Goal: Communication & Community: Ask a question

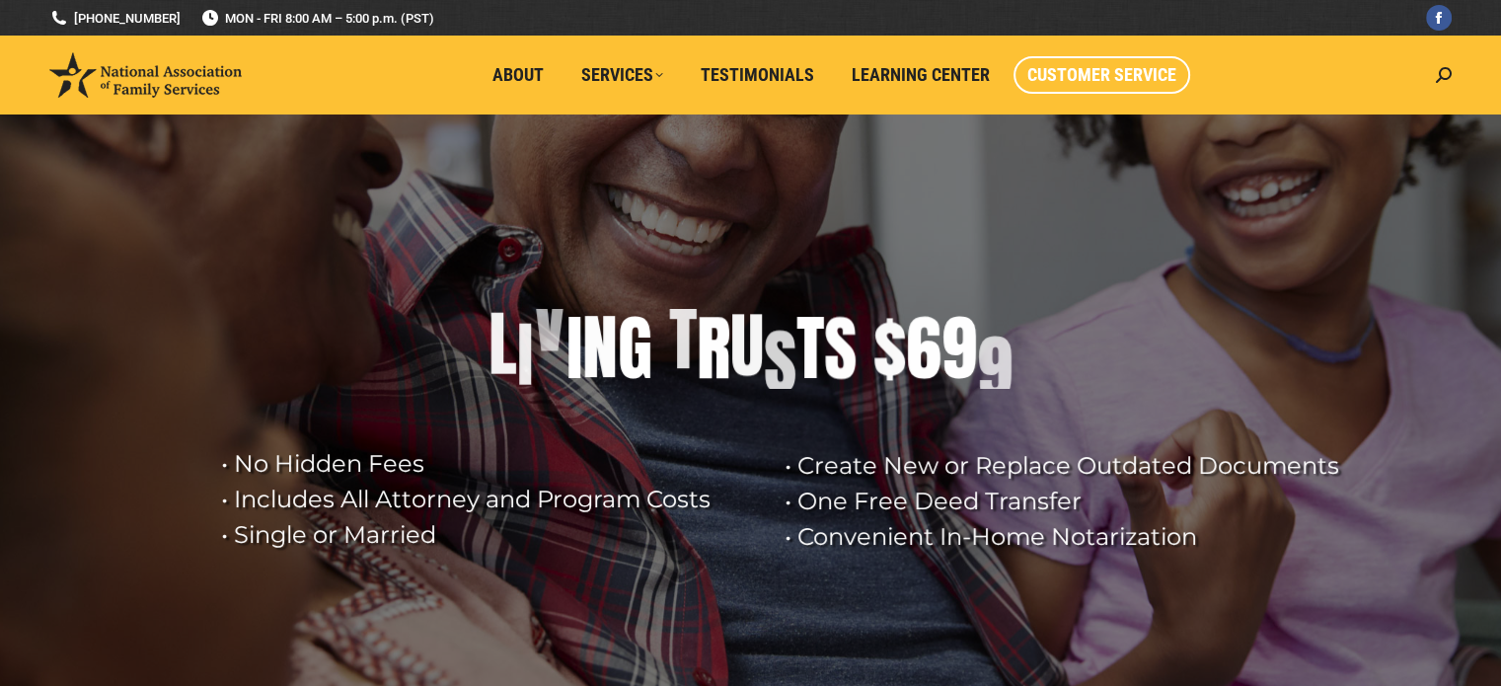
click at [1131, 87] on link "Customer Service" at bounding box center [1102, 75] width 177 height 38
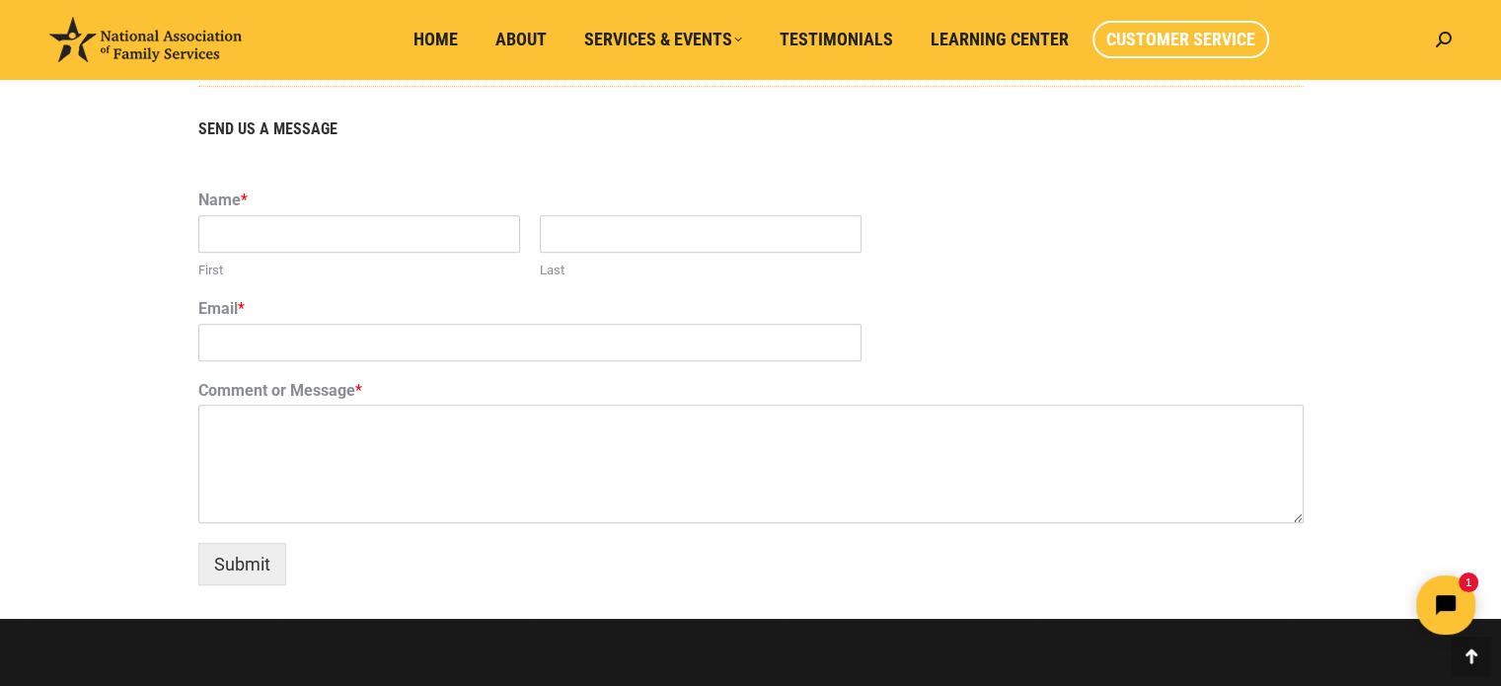
scroll to position [1283, 0]
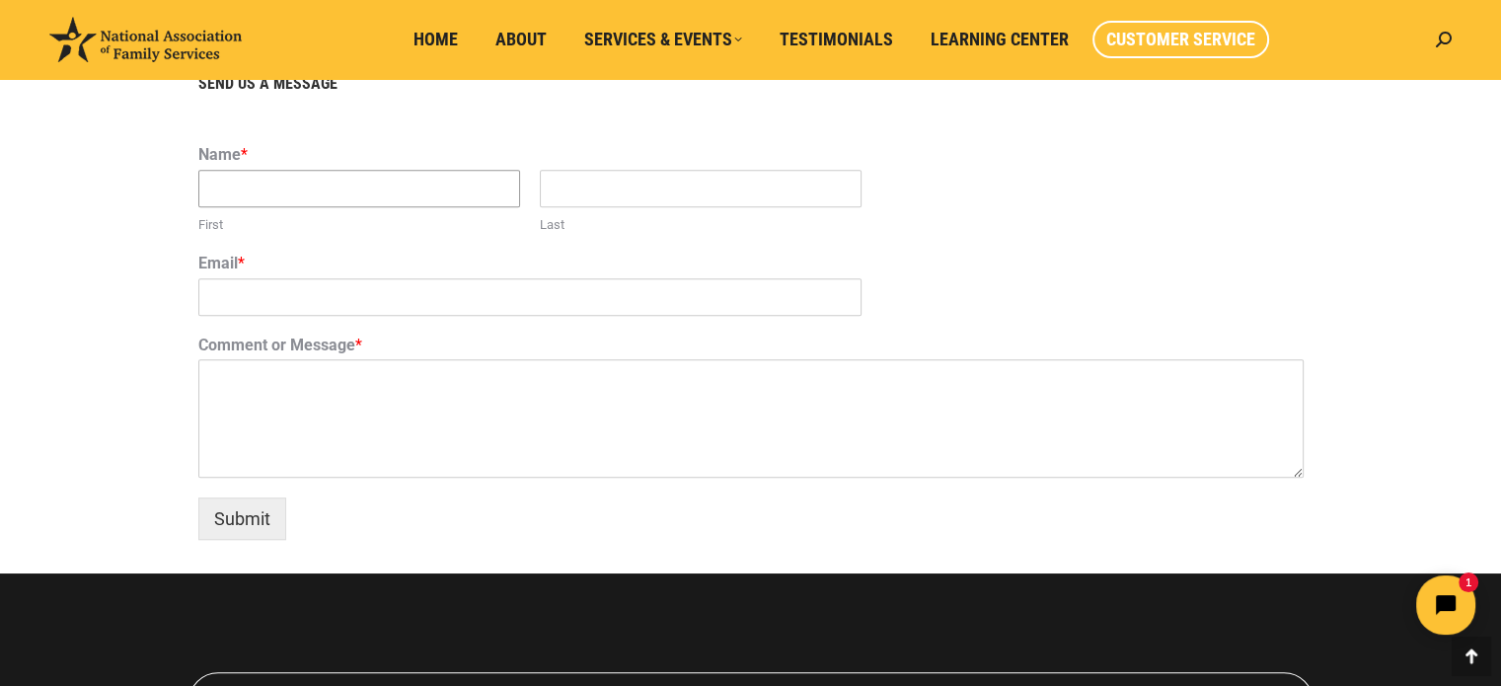
click at [364, 197] on input "First" at bounding box center [359, 189] width 322 height 38
type input "[PERSON_NAME]"
type input "[EMAIL_ADDRESS][DOMAIN_NAME]"
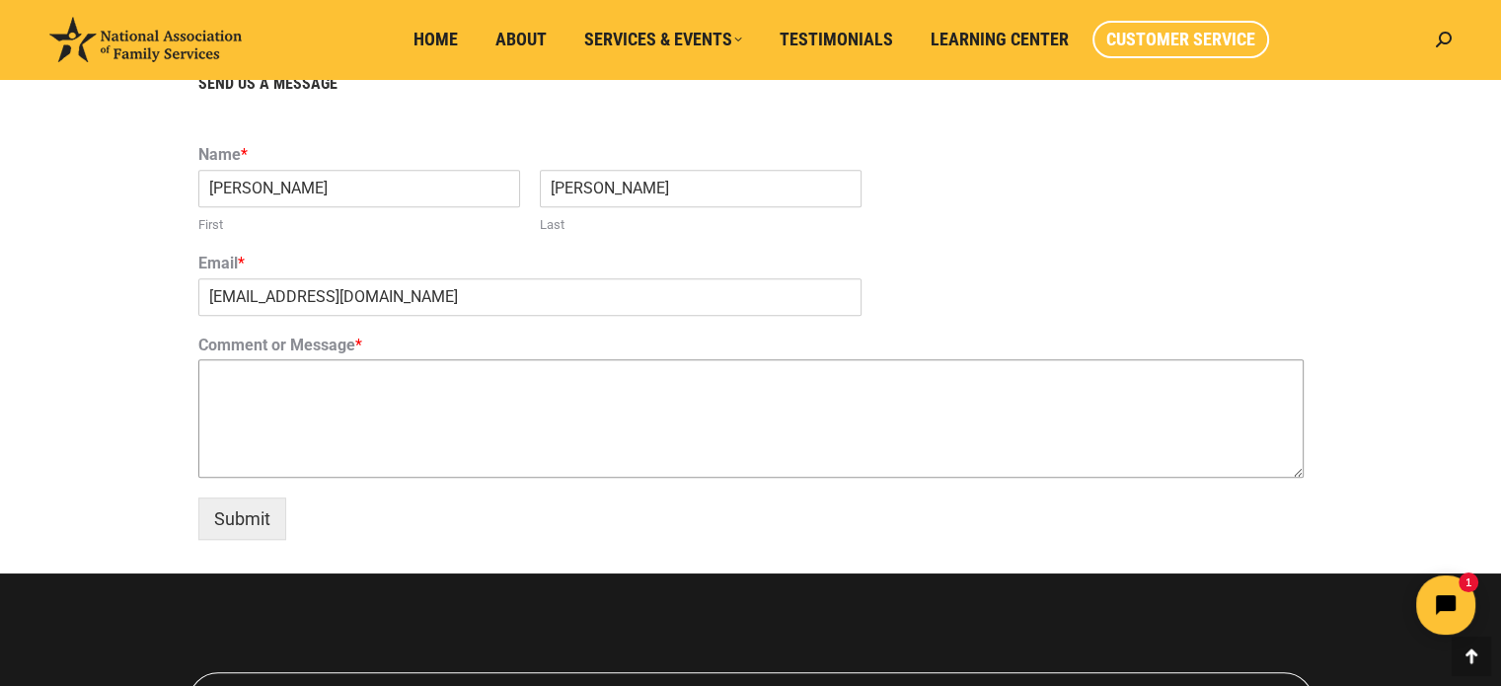
click at [324, 382] on textarea "Comment or Message *" at bounding box center [750, 418] width 1105 height 118
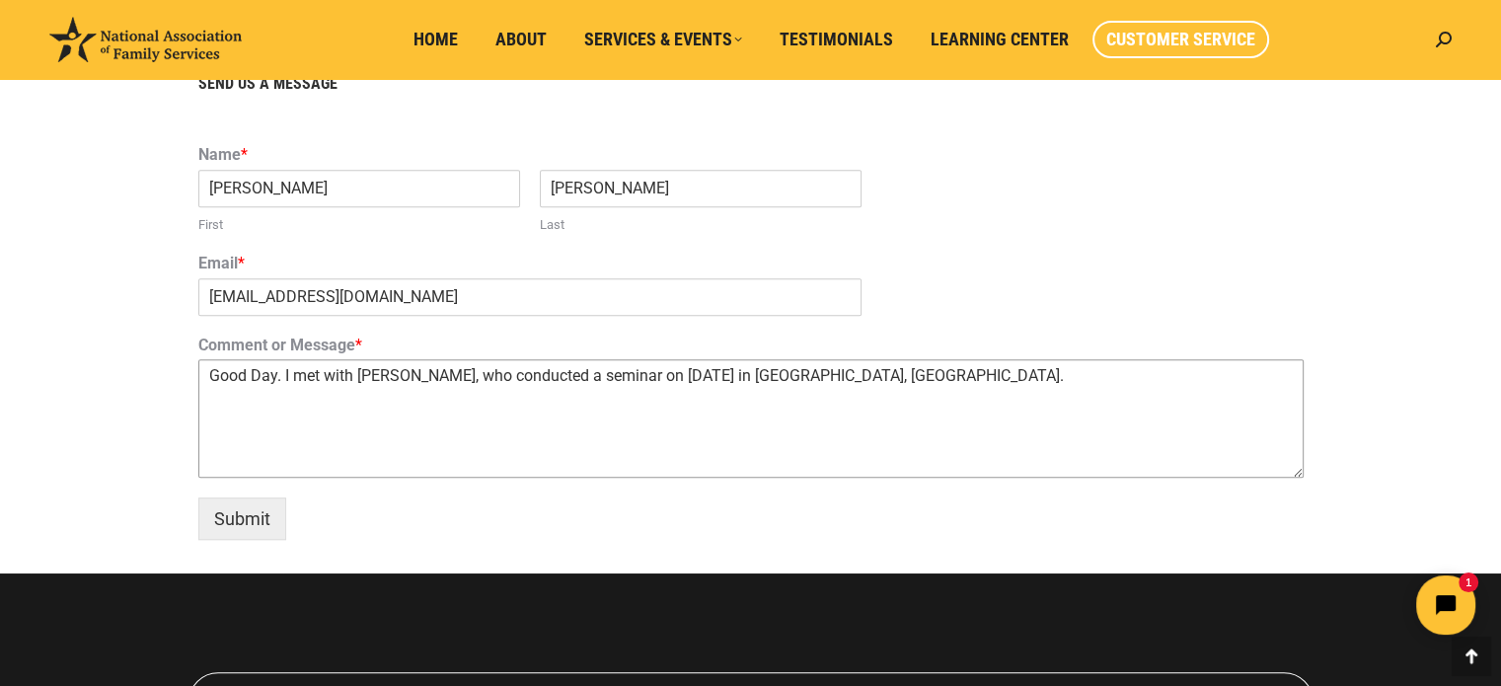
click at [415, 383] on textarea "Good Day. I met with [PERSON_NAME], who conducted a seminar on [DATE] in [GEOGR…" at bounding box center [750, 418] width 1105 height 118
click at [303, 412] on textarea "Good Day. I met with [PERSON_NAME], who conducted a seminar on [DATE] in [GEOGR…" at bounding box center [750, 418] width 1105 height 118
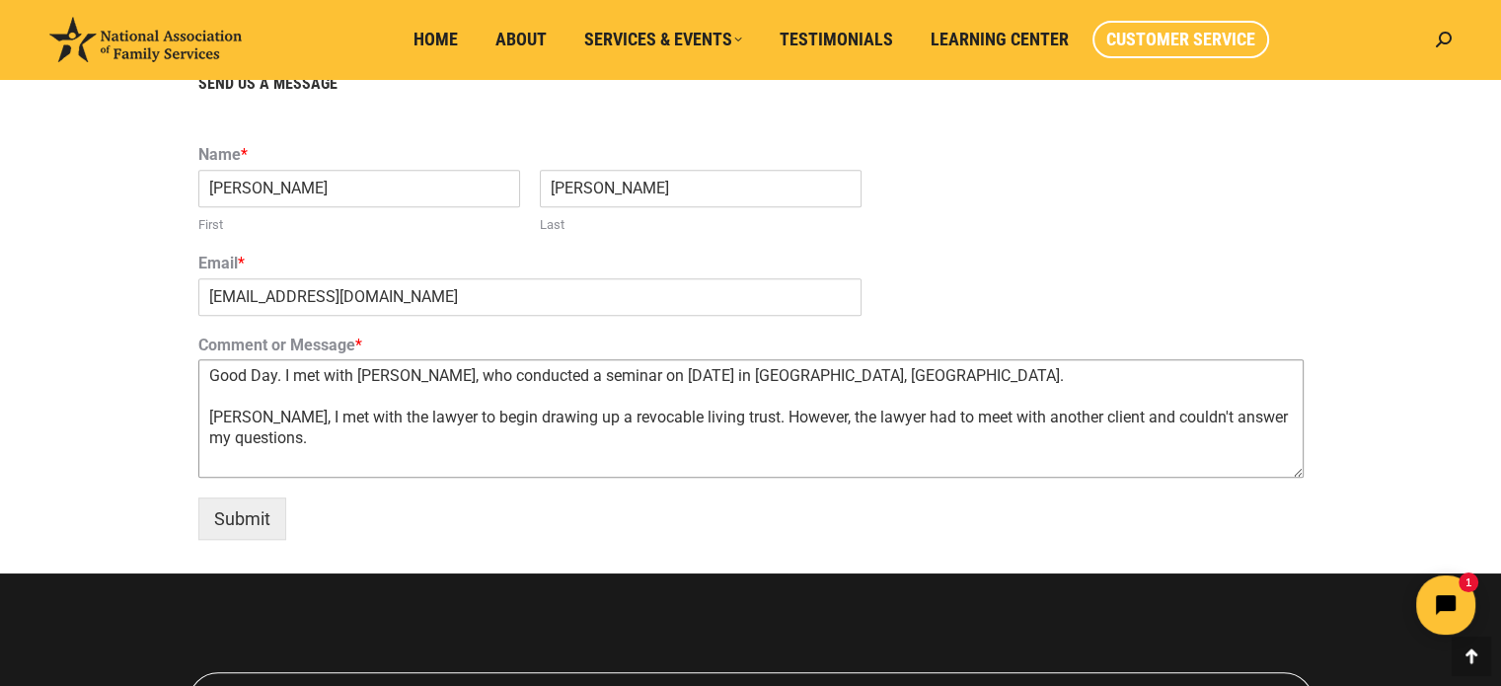
click at [280, 426] on textarea "Good Day. I met with [PERSON_NAME], who conducted a seminar on [DATE] in [GEOGR…" at bounding box center [750, 418] width 1105 height 118
click at [293, 435] on textarea "Good Day. I met with [PERSON_NAME], who conducted a seminar on [DATE] in [GEOGR…" at bounding box center [750, 418] width 1105 height 118
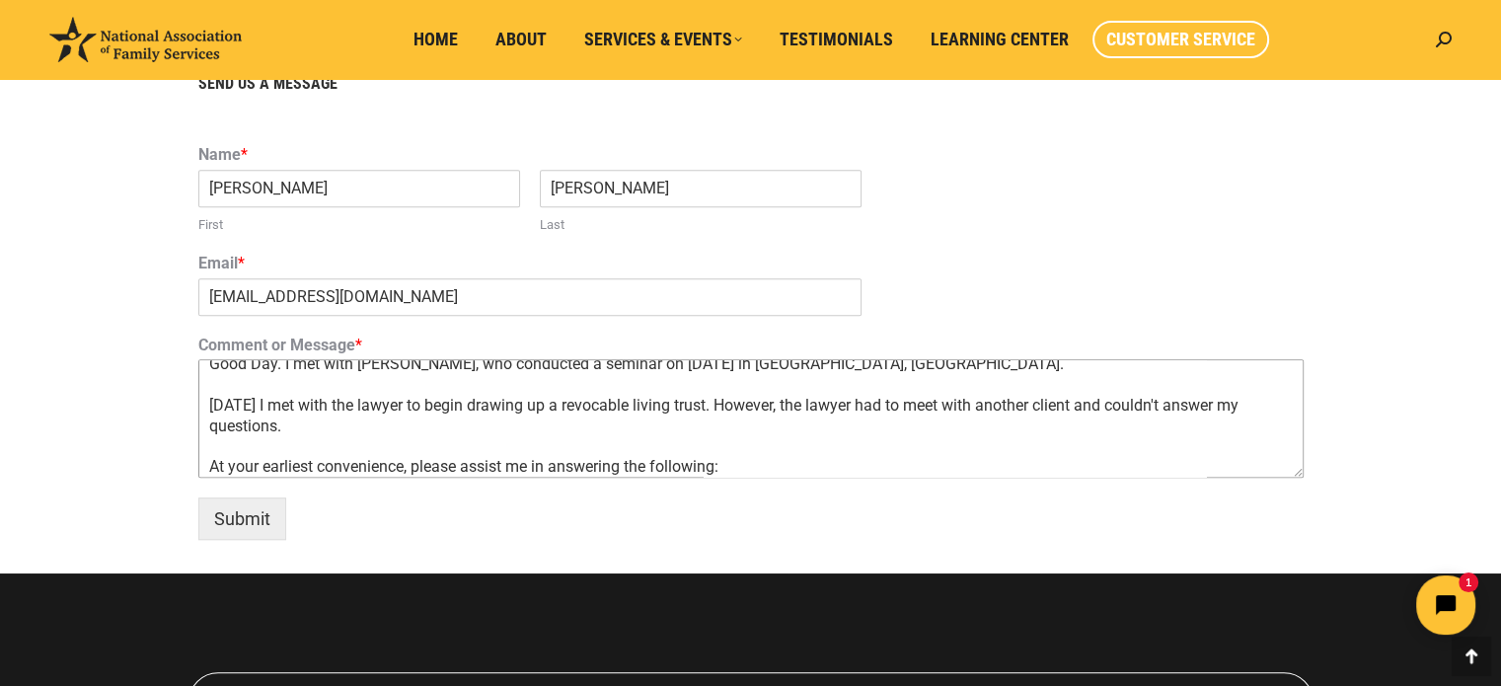
scroll to position [32, 0]
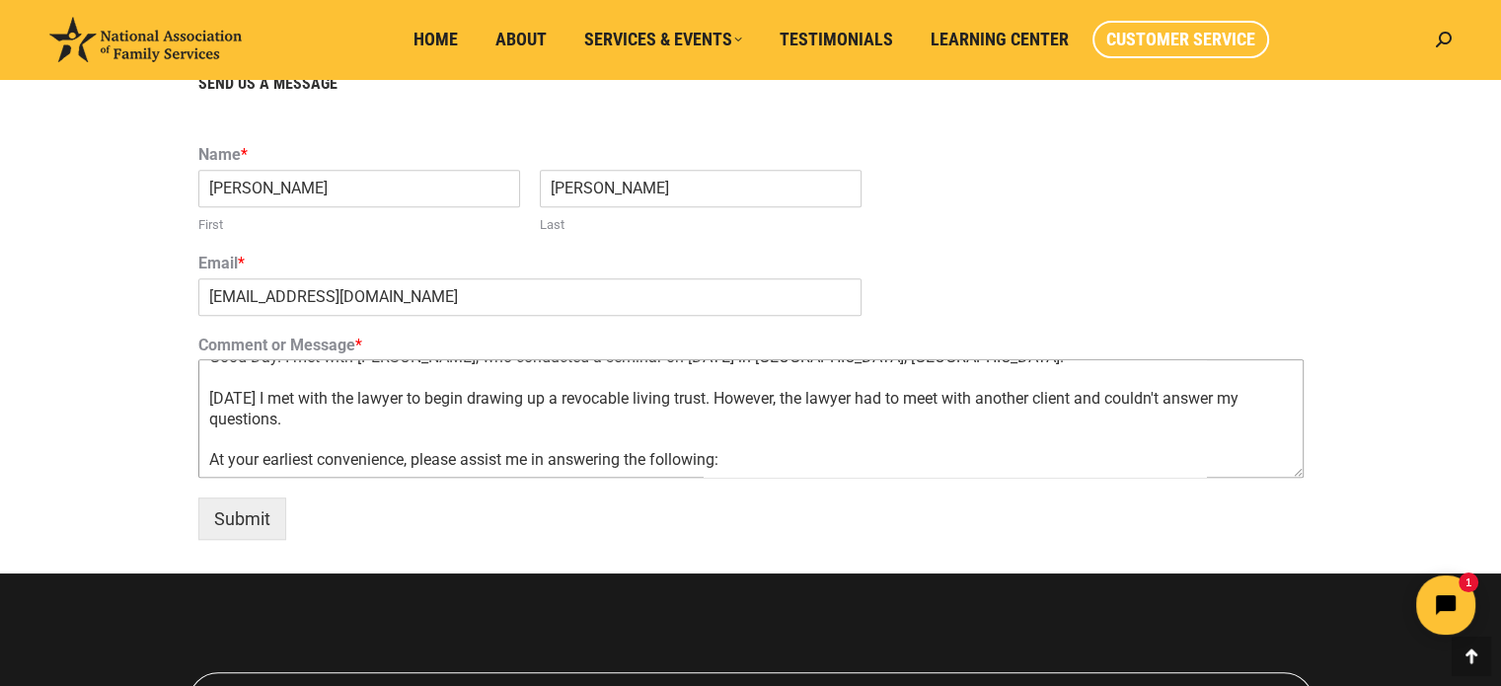
click at [284, 468] on textarea "Good Day. I met with [PERSON_NAME], who conducted a seminar on [DATE] in [GEOGR…" at bounding box center [750, 418] width 1105 height 118
paste textarea "1. Name for trust 2. How are changes made? What is the charge to make changes? …"
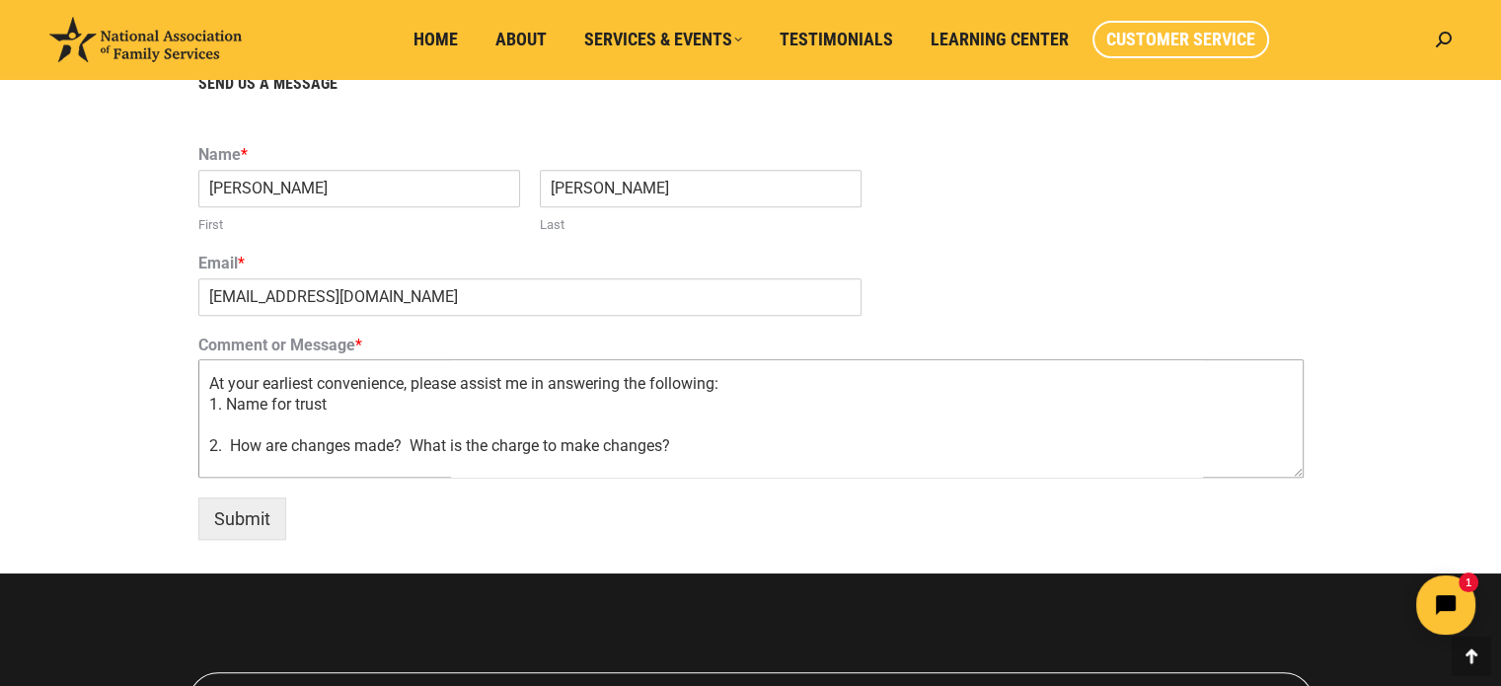
scroll to position [99, 0]
click at [356, 402] on textarea "Good Day. I met with [PERSON_NAME], who conducted a seminar on [DATE] in [GEOGR…" at bounding box center [750, 418] width 1105 height 118
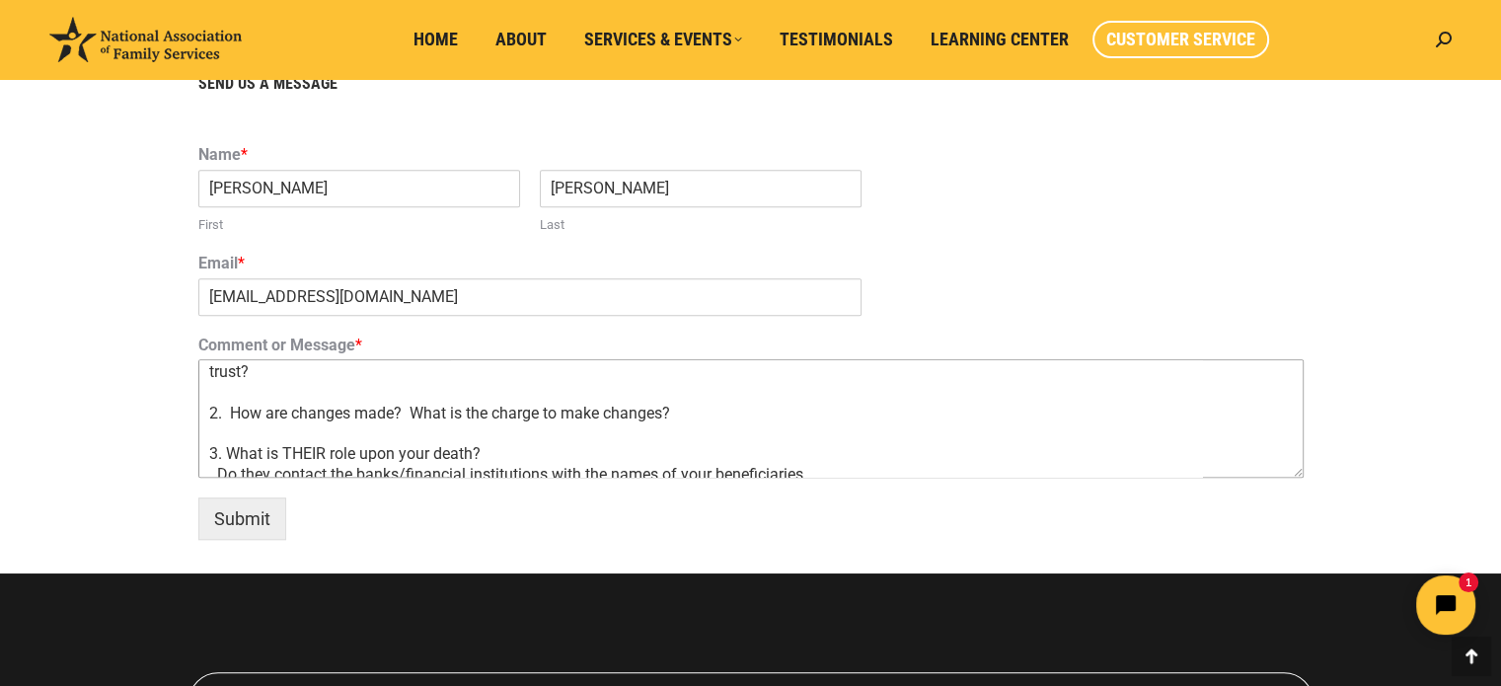
scroll to position [182, 0]
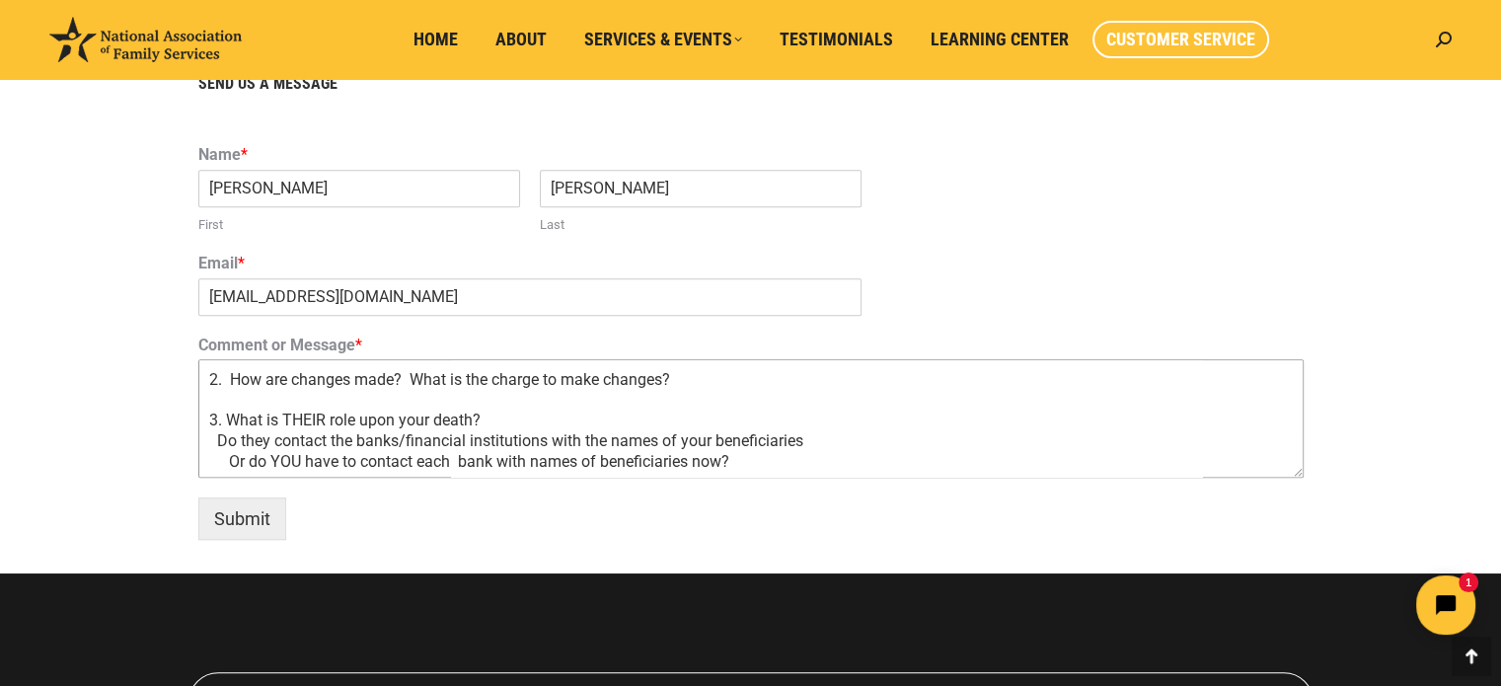
click at [355, 384] on textarea "Good Day. I met with [PERSON_NAME], who conducted a seminar on [DATE] in [GEOGR…" at bounding box center [750, 418] width 1105 height 118
click at [571, 375] on textarea "Good Day. I met with [PERSON_NAME], who conducted a seminar on [DATE] in [GEOGR…" at bounding box center [750, 418] width 1105 height 118
click at [582, 385] on textarea "Good Day. I met with [PERSON_NAME], who conducted a seminar on [DATE] in [GEOGR…" at bounding box center [750, 418] width 1105 height 118
click at [574, 382] on textarea "Good Day. I met with [PERSON_NAME], who conducted a seminar on [DATE] in [GEOGR…" at bounding box center [750, 418] width 1105 height 118
click at [320, 418] on textarea "Good Day. I met with [PERSON_NAME], who conducted a seminar on [DATE] in [GEOGR…" at bounding box center [750, 418] width 1105 height 118
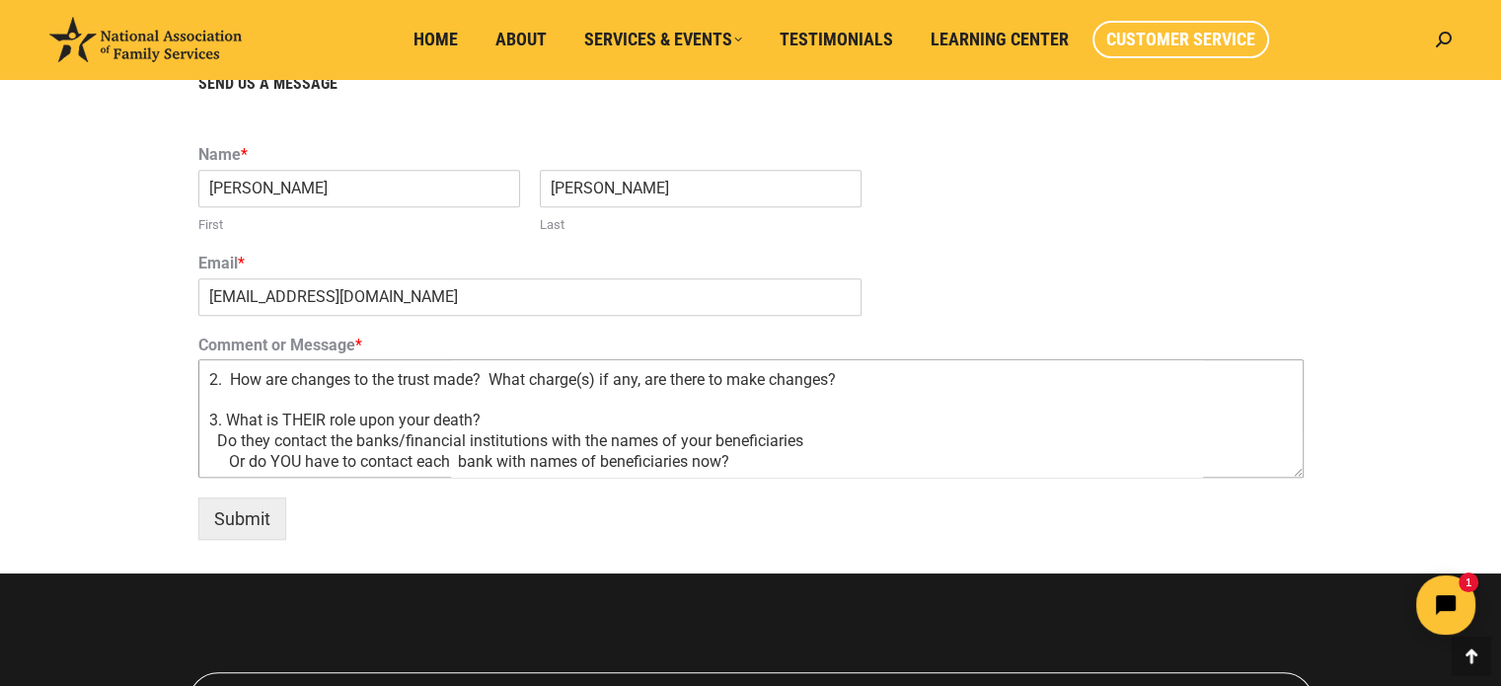
click at [325, 414] on textarea "Good Day. I met with [PERSON_NAME], who conducted a seminar on [DATE] in [GEOGR…" at bounding box center [750, 418] width 1105 height 118
click at [337, 421] on textarea "Good Day. I met with [PERSON_NAME], who conducted a seminar on [DATE] in [GEOGR…" at bounding box center [750, 418] width 1105 height 118
click at [418, 420] on textarea "Good Day. I met with [PERSON_NAME], who conducted a seminar on [DATE] in [GEOGR…" at bounding box center [750, 418] width 1105 height 118
click at [417, 423] on textarea "Good Day. I met with [PERSON_NAME], who conducted a seminar on [DATE] in [GEOGR…" at bounding box center [750, 418] width 1105 height 118
click at [490, 420] on textarea "Good Day. I met with [PERSON_NAME], who conducted a seminar on [DATE] in [GEOGR…" at bounding box center [750, 418] width 1105 height 118
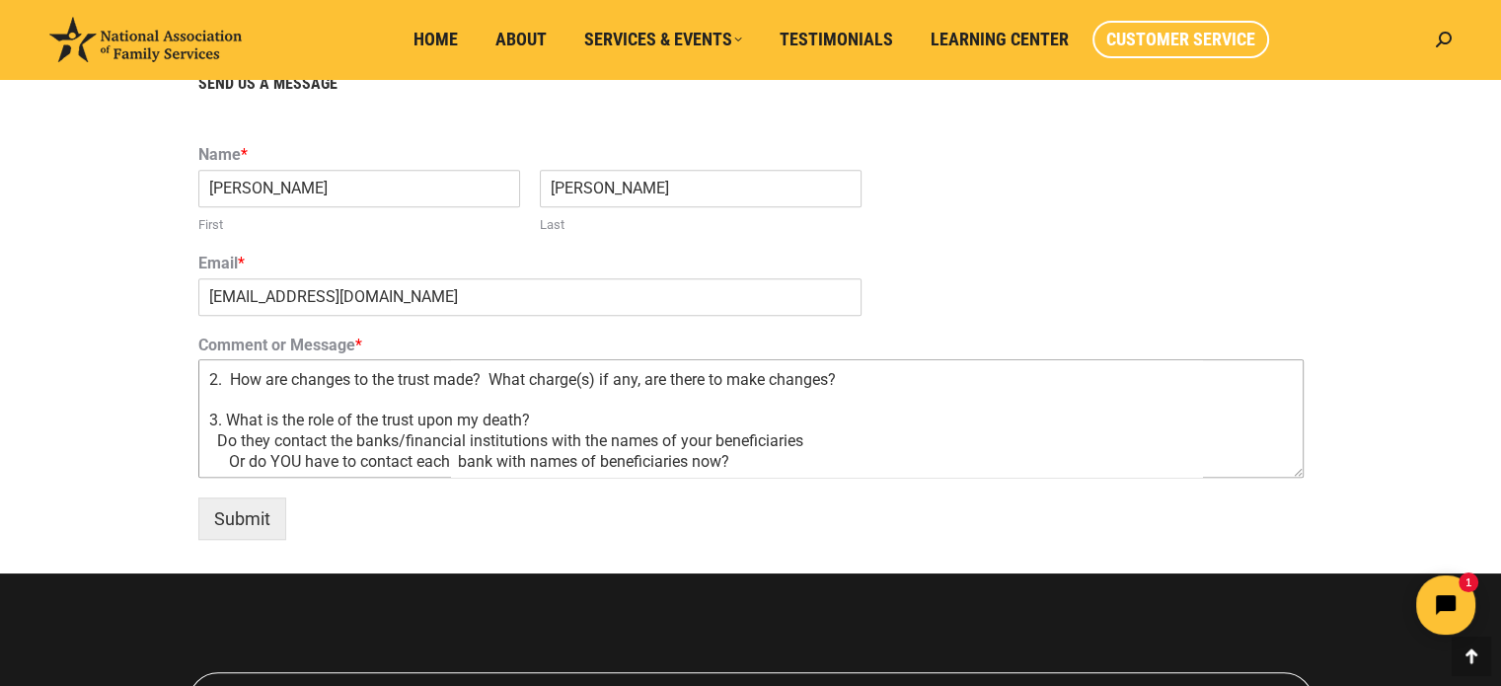
click at [217, 438] on textarea "Good Day. I met with [PERSON_NAME], who conducted a seminar on [DATE] in [GEOGR…" at bounding box center [750, 418] width 1105 height 118
click at [324, 438] on textarea "Good Day. I met with [PERSON_NAME], who conducted a seminar on [DATE] in [GEOGR…" at bounding box center [750, 418] width 1105 height 118
click at [766, 433] on textarea "Good Day. I met with [PERSON_NAME], who conducted a seminar on [DATE] in [GEOGR…" at bounding box center [750, 418] width 1105 height 118
click at [862, 437] on textarea "Good Day. I met with [PERSON_NAME], who conducted a seminar on [DATE] in [GEOGR…" at bounding box center [750, 418] width 1105 height 118
click at [294, 457] on textarea "Good Day. I met with [PERSON_NAME], who conducted a seminar on [DATE] in [GEOGR…" at bounding box center [750, 418] width 1105 height 118
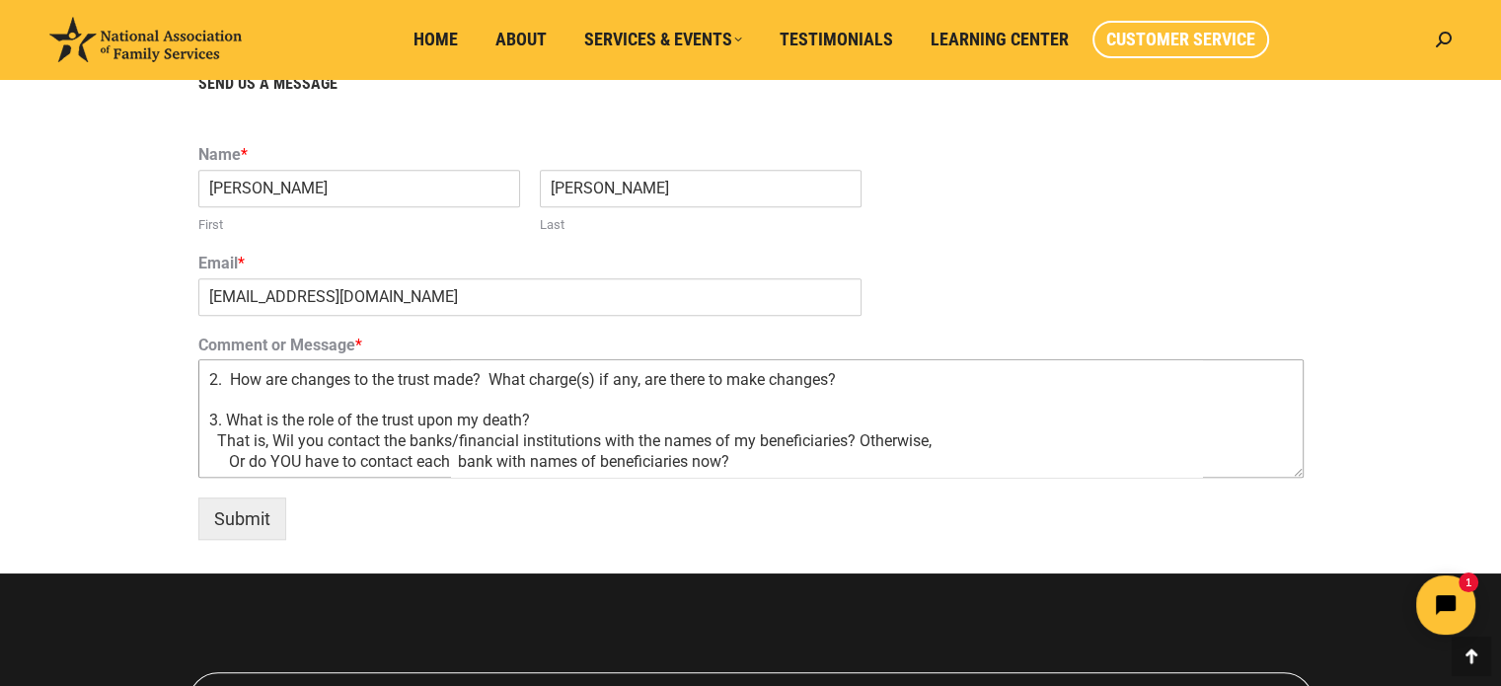
click at [296, 457] on textarea "Good Day. I met with [PERSON_NAME], who conducted a seminar on [DATE] in [GEOGR…" at bounding box center [750, 418] width 1105 height 118
click at [247, 468] on textarea "Good Day. I met with [PERSON_NAME], who conducted a seminar on [DATE] in [GEOGR…" at bounding box center [750, 418] width 1105 height 118
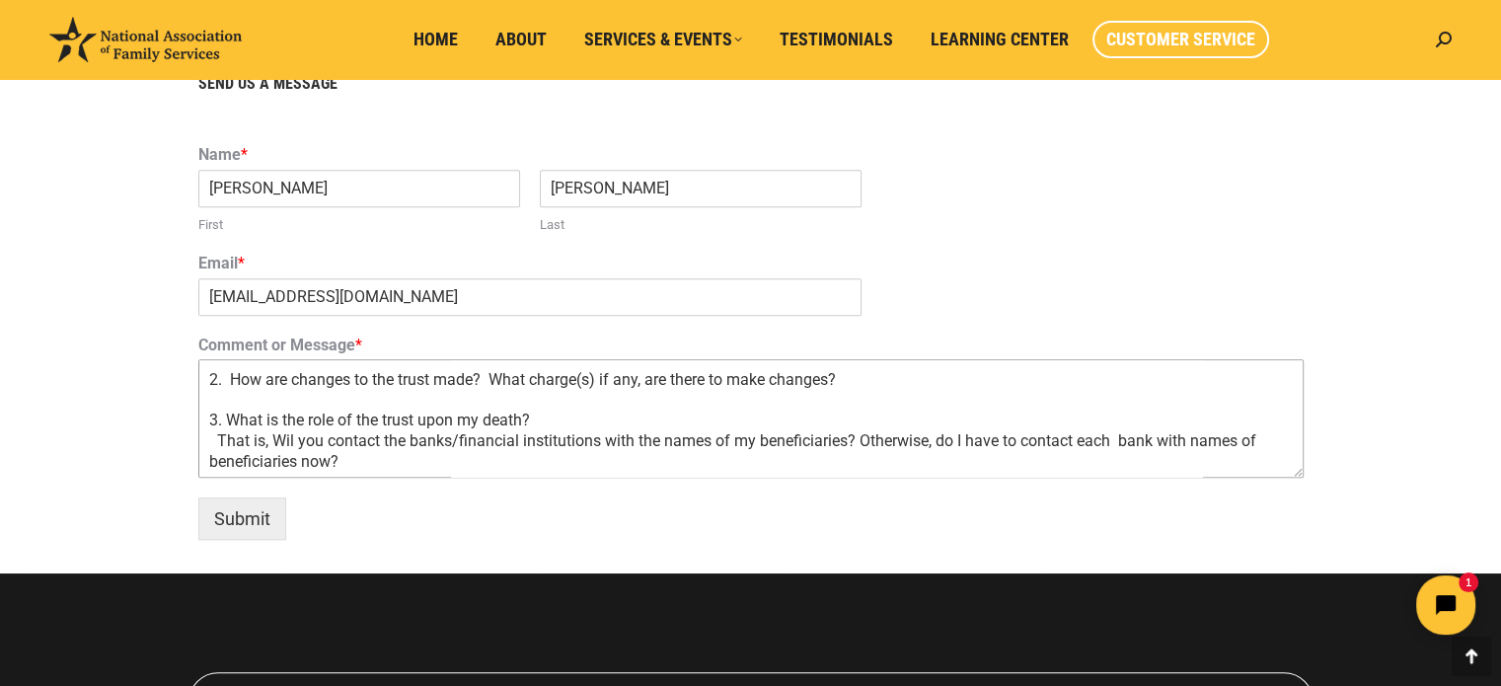
click at [220, 440] on textarea "Good Day. I met with [PERSON_NAME], who conducted a seminar on [DATE] in [GEOGR…" at bounding box center [750, 418] width 1105 height 118
click at [885, 378] on textarea "Good Day. I met with [PERSON_NAME], who conducted a seminar on [DATE] in [GEOGR…" at bounding box center [750, 418] width 1105 height 118
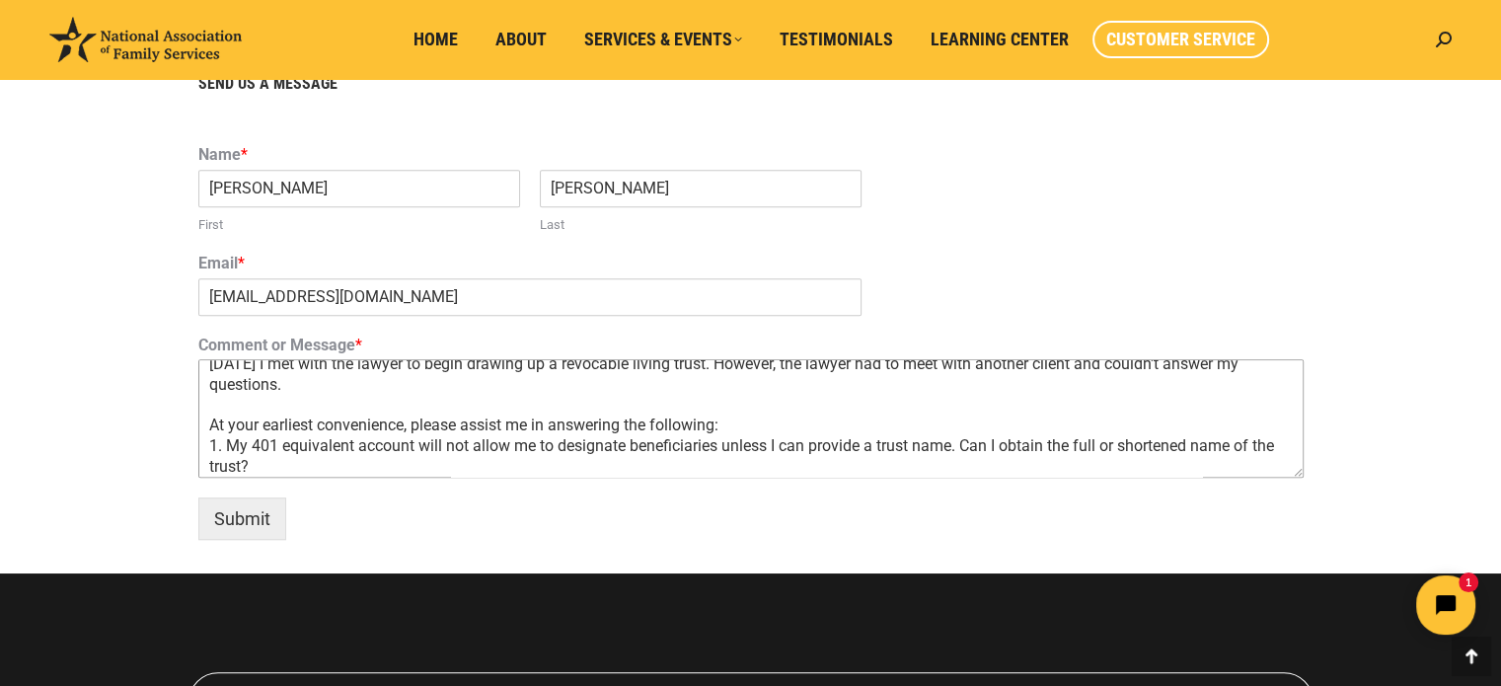
scroll to position [202, 0]
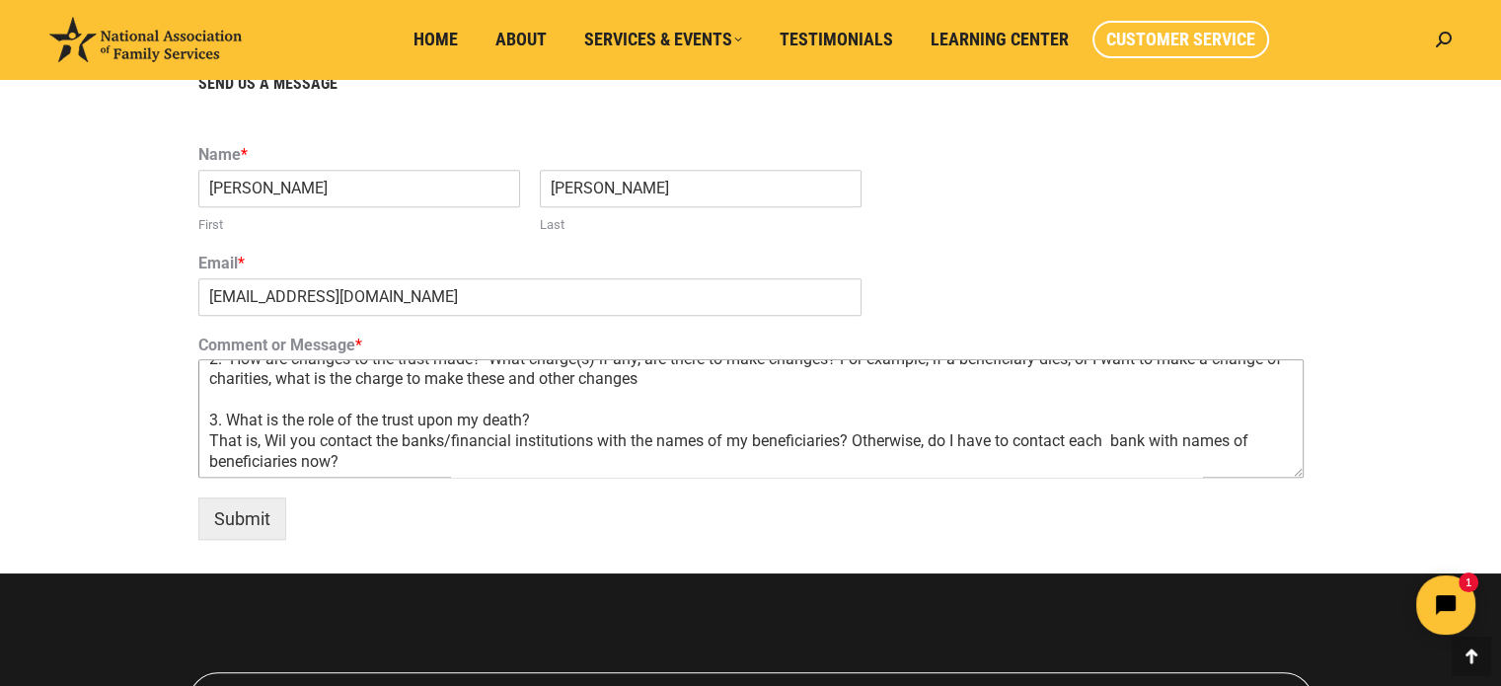
click at [496, 461] on textarea "Good Day. I met with [PERSON_NAME], who conducted a seminar on [DATE] in [GEOGR…" at bounding box center [750, 418] width 1105 height 118
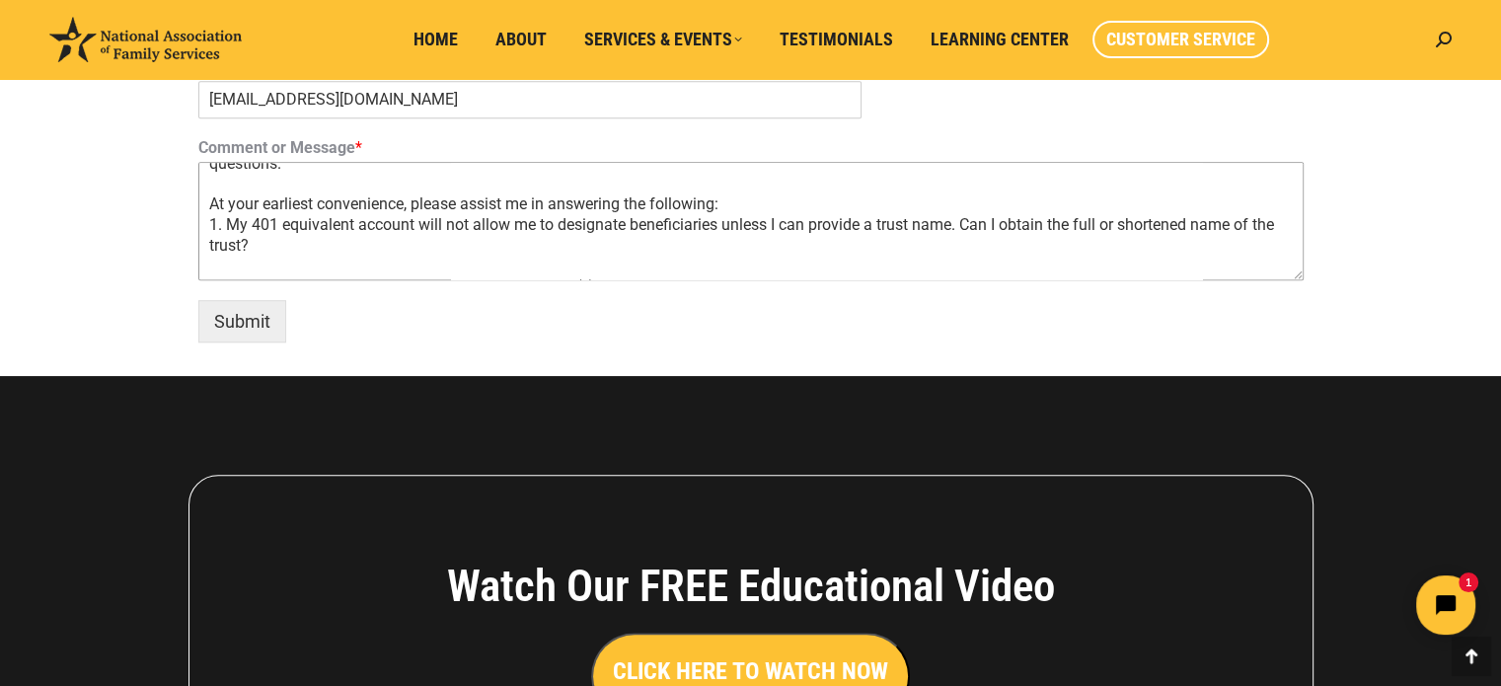
scroll to position [0, 0]
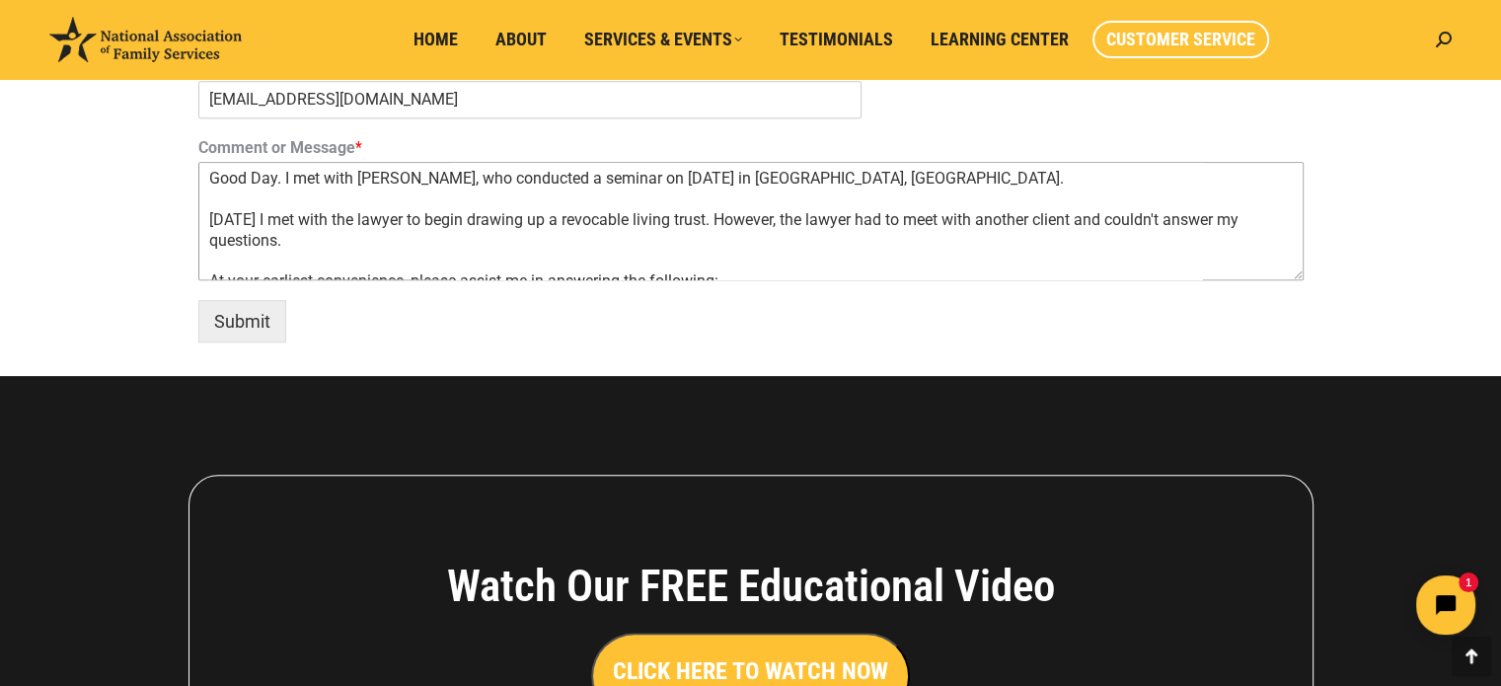
drag, startPoint x: 388, startPoint y: 257, endPoint x: 227, endPoint y: 160, distance: 187.7
click at [227, 160] on div "Comment or Message * Good Day. I met with [PERSON_NAME], who conducted a semina…" at bounding box center [750, 209] width 1105 height 163
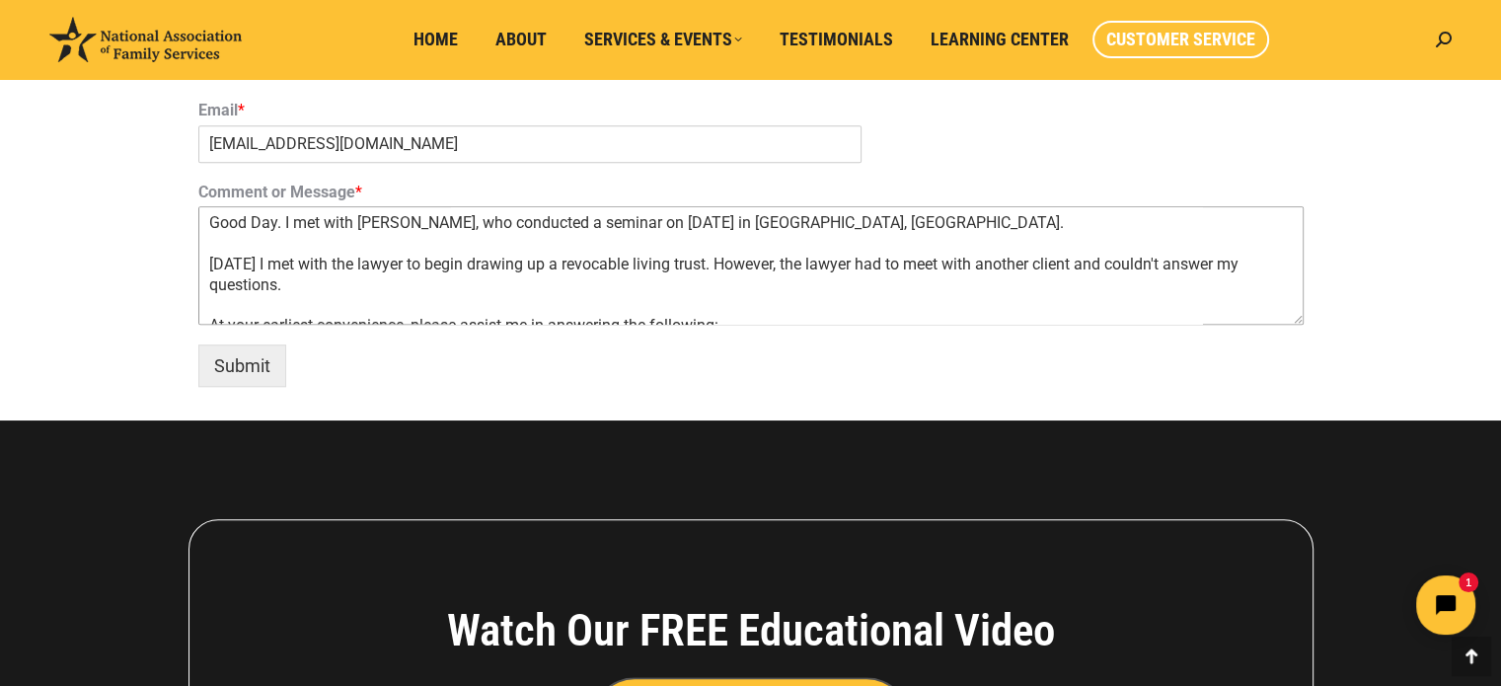
scroll to position [1481, 0]
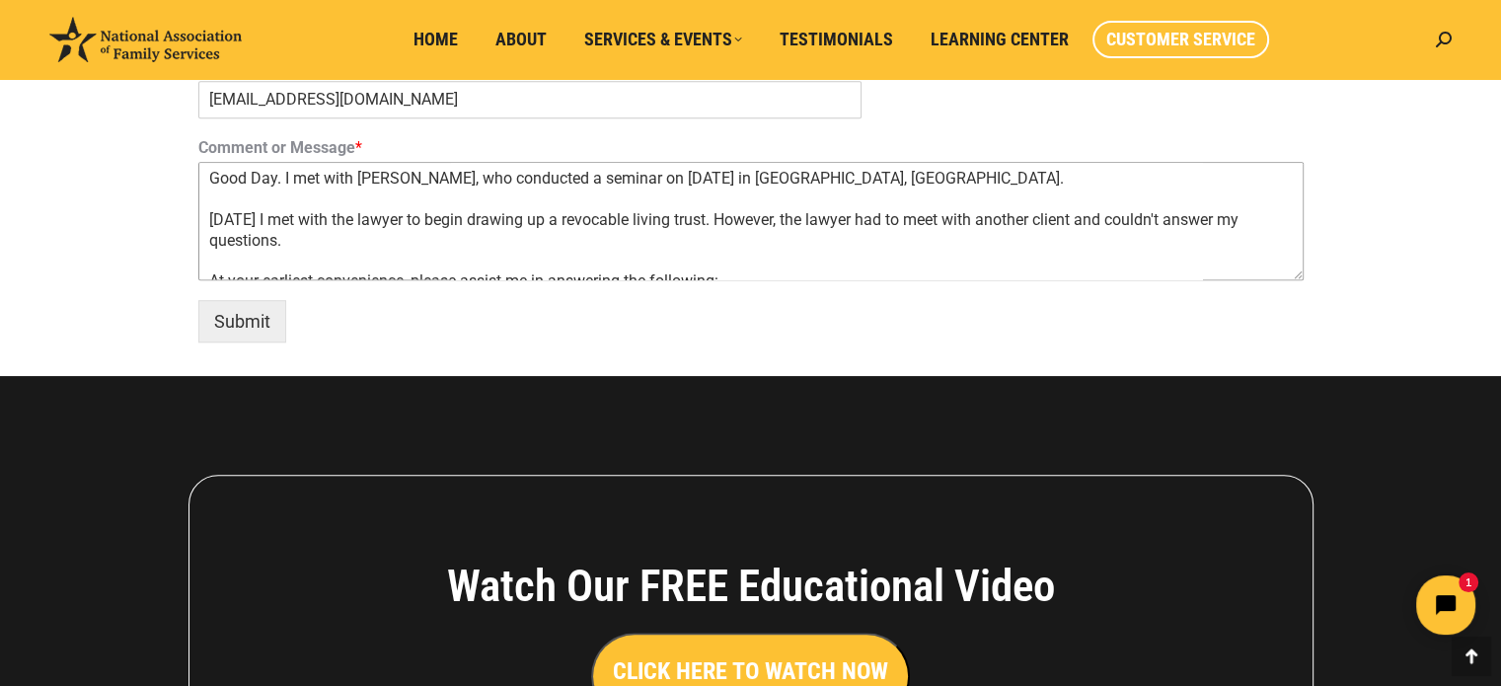
click at [501, 250] on textarea "Good Day. I met with [PERSON_NAME], who conducted a seminar on [DATE] in [GEOGR…" at bounding box center [750, 221] width 1105 height 118
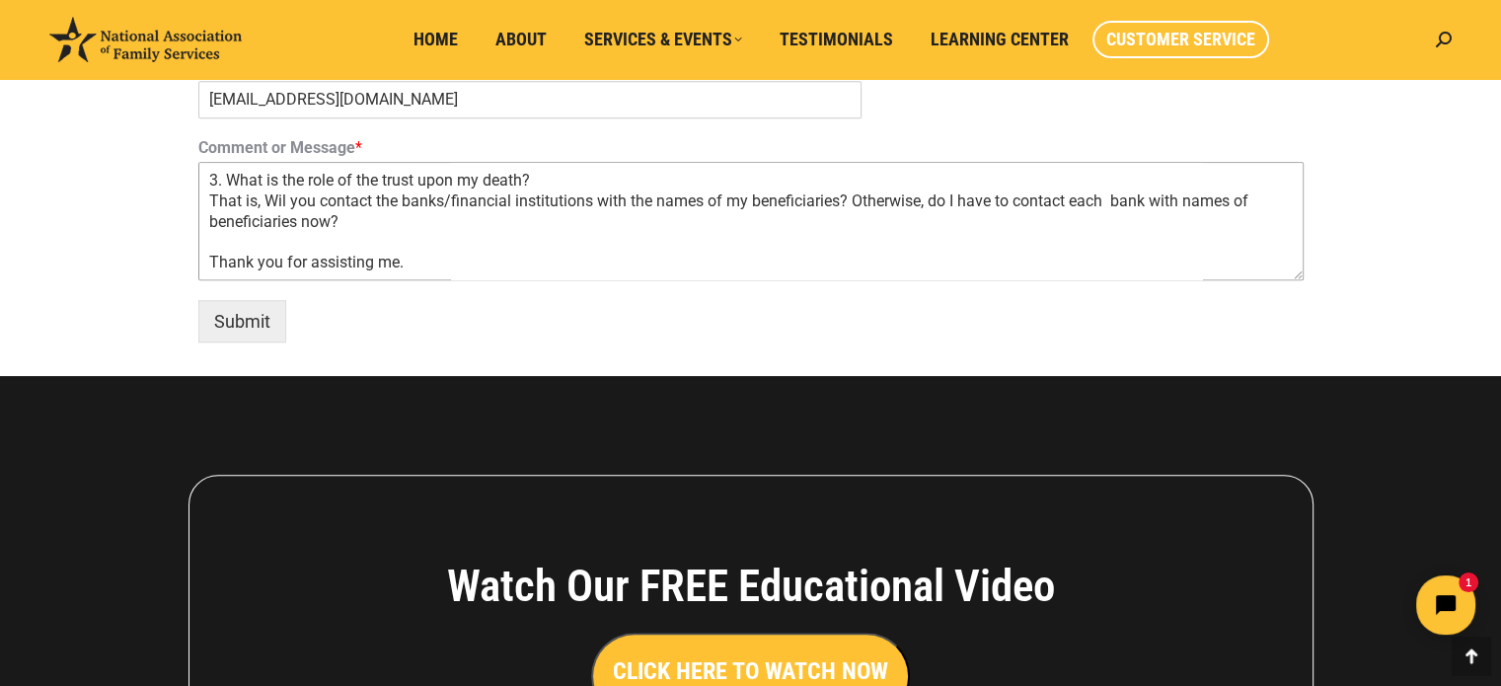
scroll to position [284, 0]
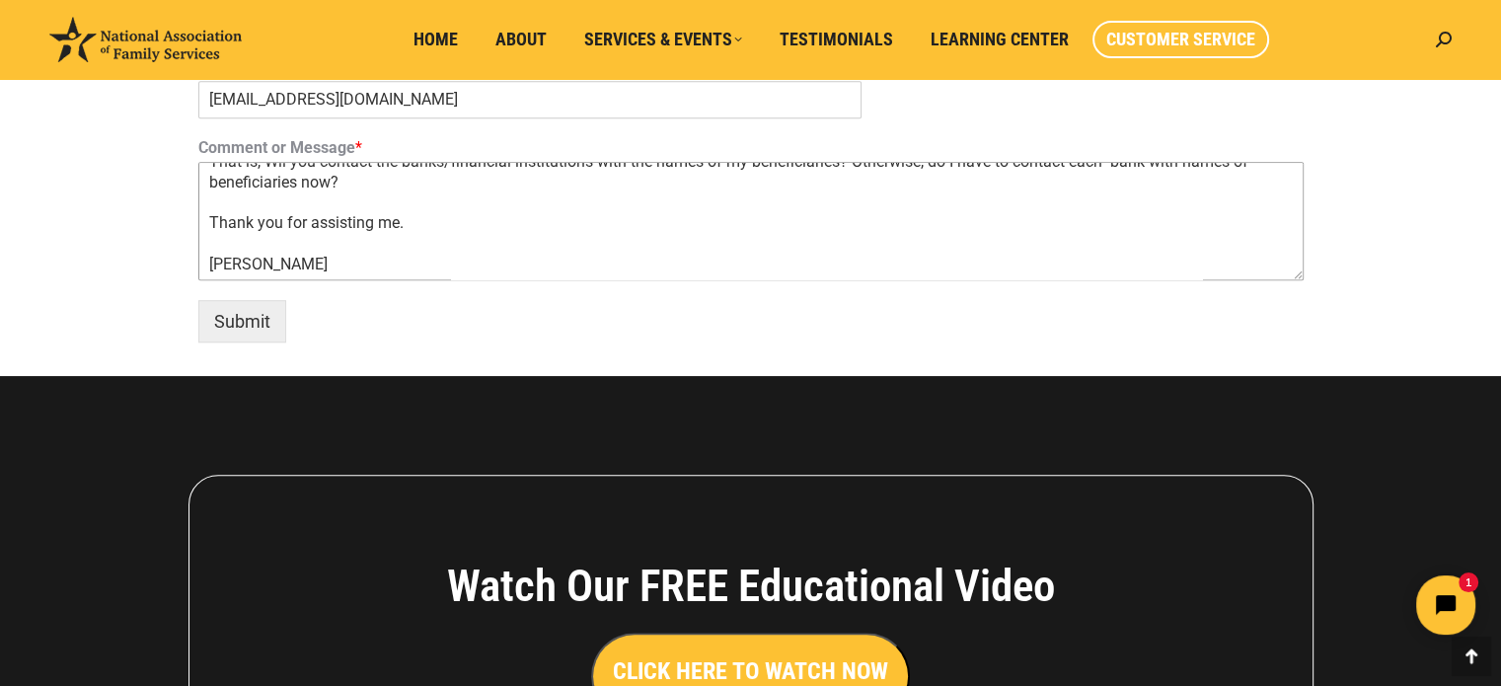
drag, startPoint x: 325, startPoint y: 266, endPoint x: 246, endPoint y: 209, distance: 97.0
click at [246, 209] on textarea "Good Day. I met with [PERSON_NAME], who conducted a seminar on [DATE] in [GEOGR…" at bounding box center [750, 221] width 1105 height 118
click at [442, 264] on textarea "Good Day. I met with [PERSON_NAME], who conducted a seminar on [DATE] in [GEOGR…" at bounding box center [750, 221] width 1105 height 118
click at [374, 268] on textarea "Good Day. I met with [PERSON_NAME], who conducted a seminar on [DATE] in [GEOGR…" at bounding box center [750, 221] width 1105 height 118
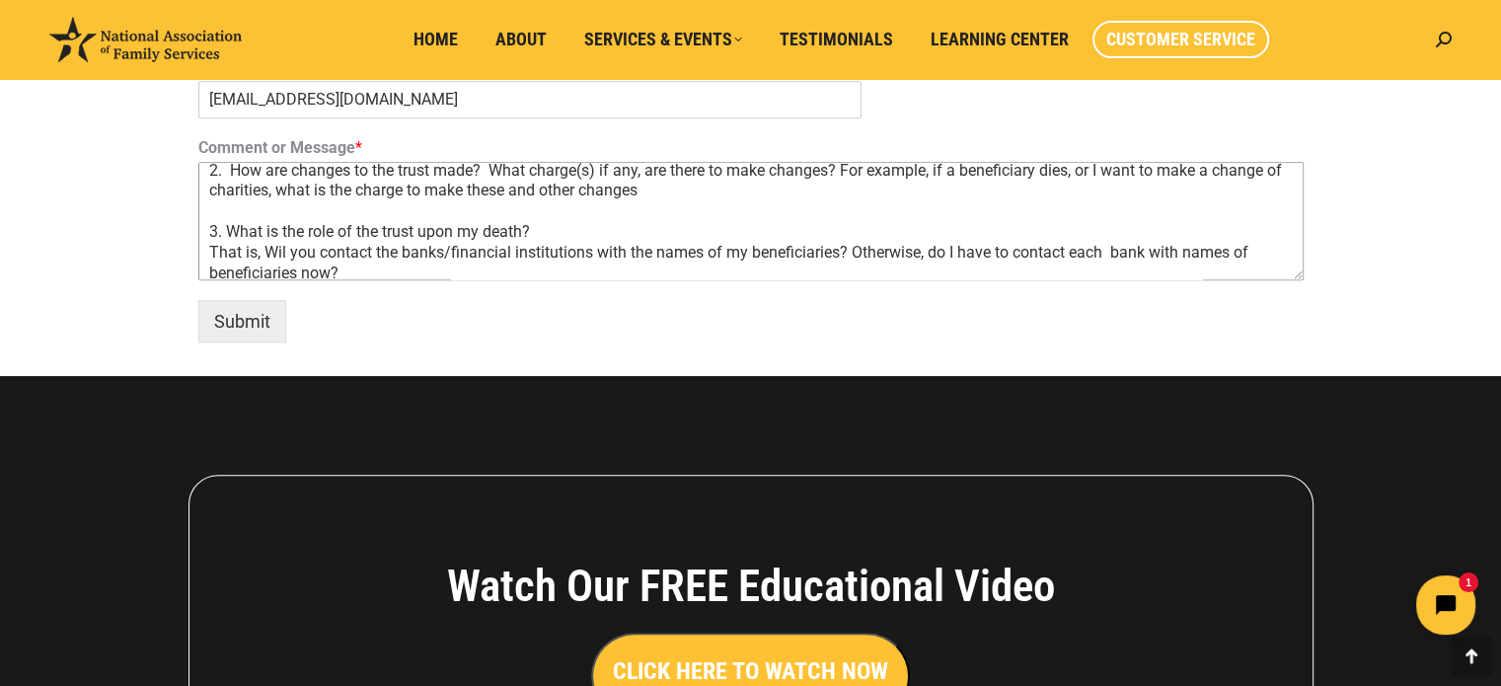
scroll to position [0, 0]
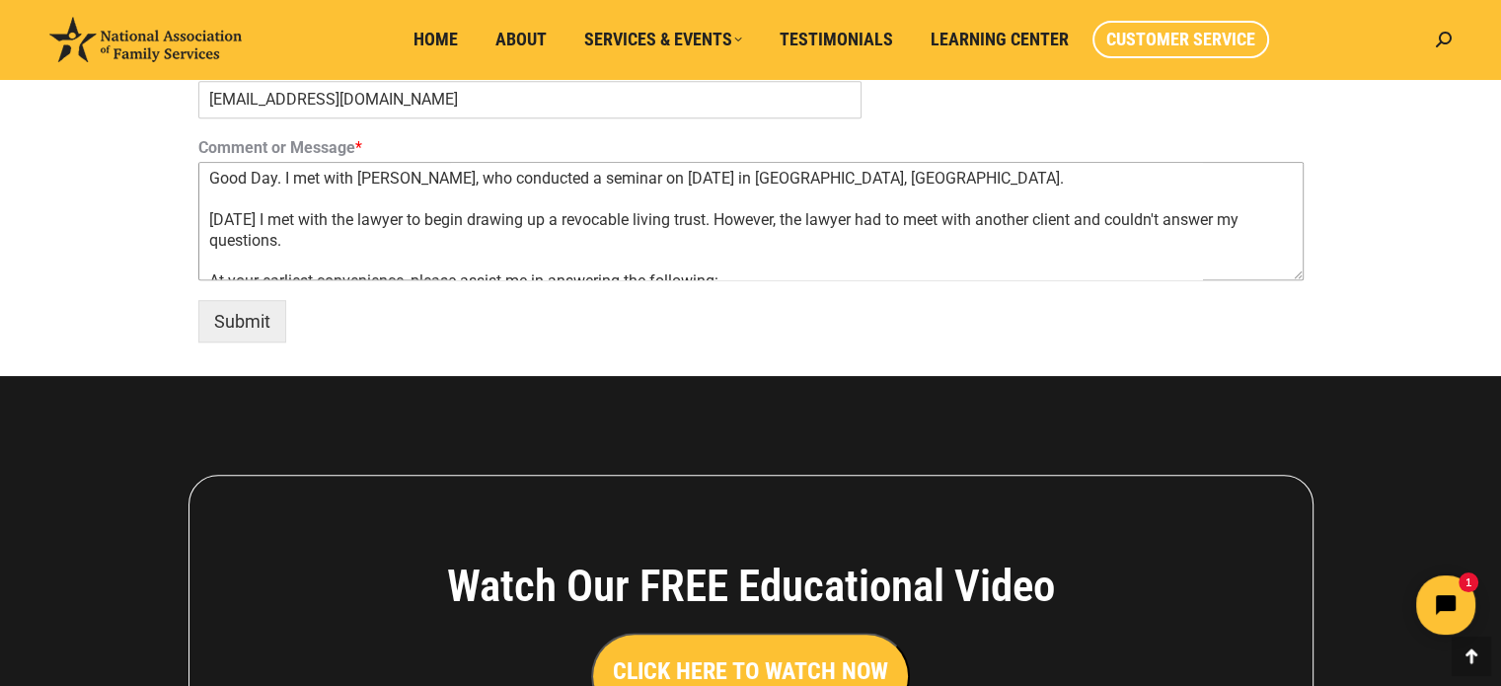
drag, startPoint x: 374, startPoint y: 268, endPoint x: 155, endPoint y: 145, distance: 251.5
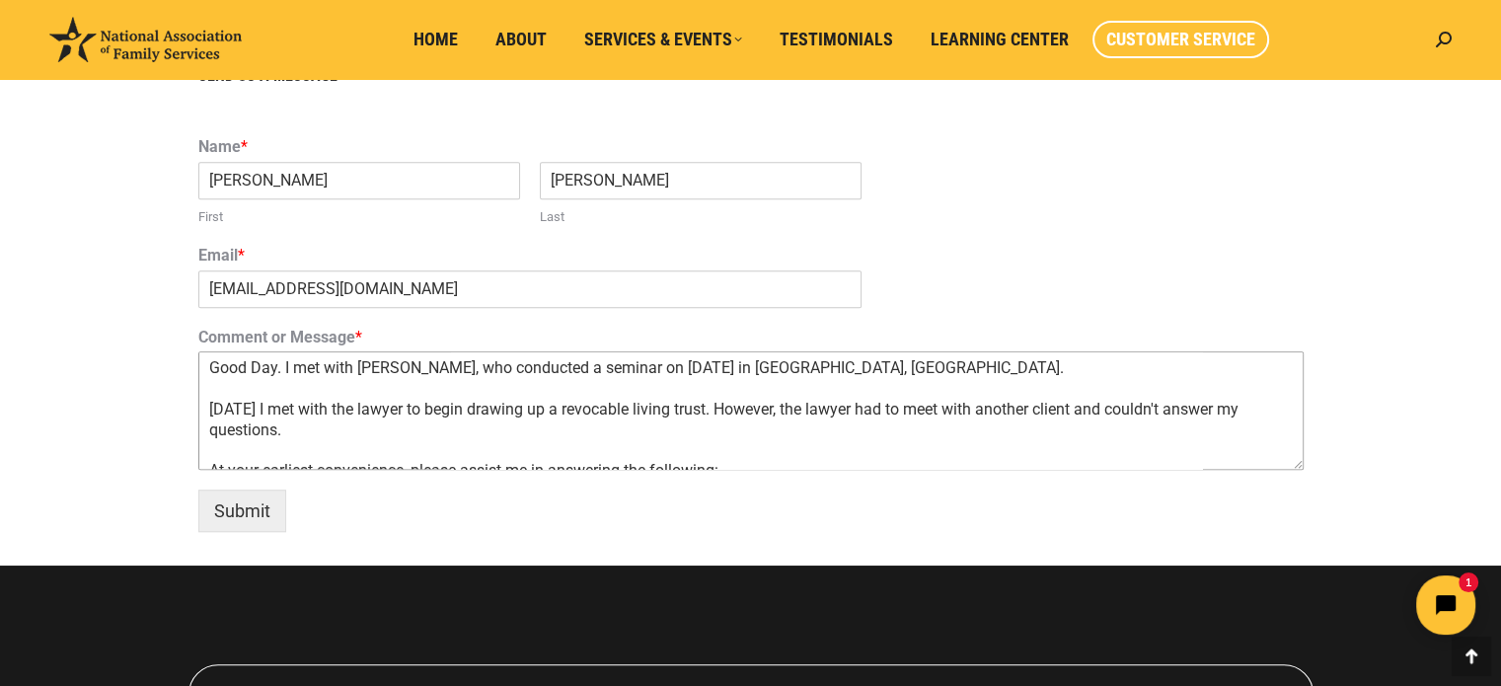
scroll to position [1184, 0]
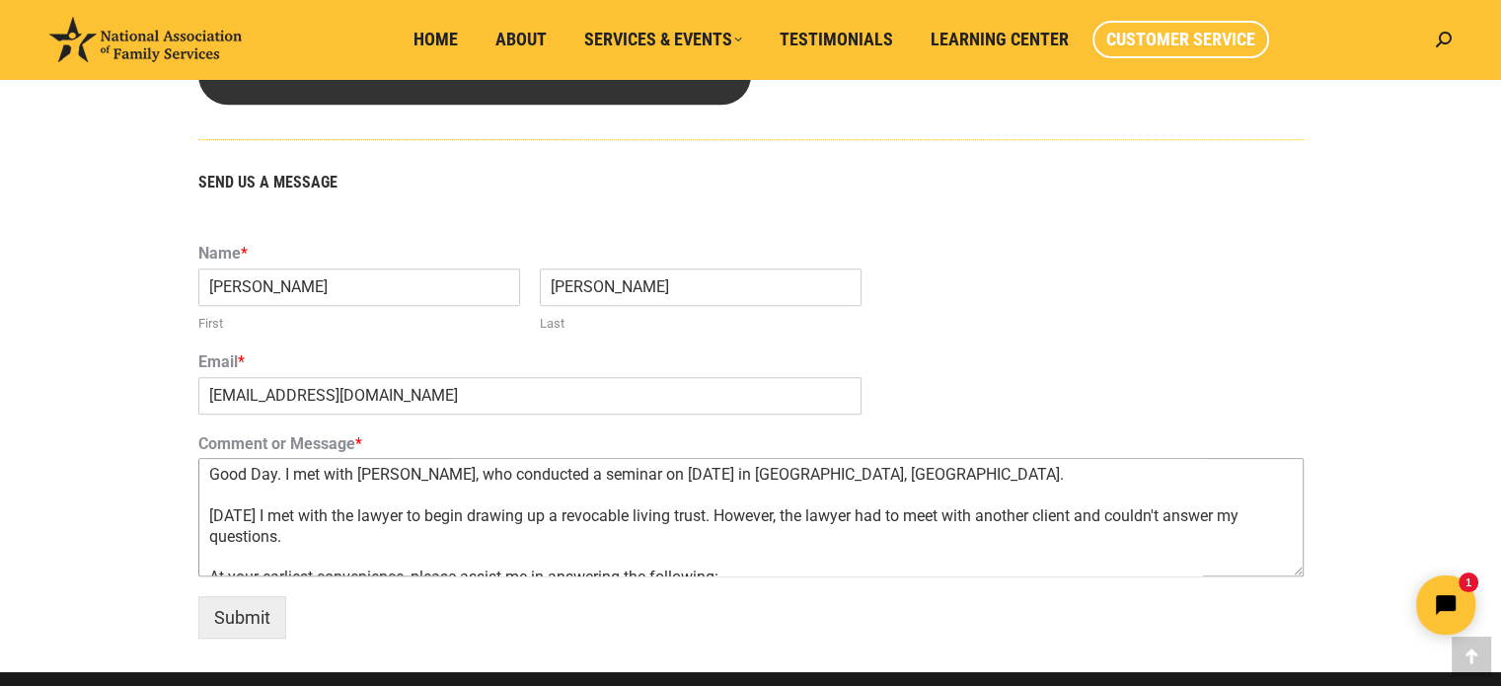
type textarea "Good Day. I met with [PERSON_NAME], who conducted a seminar on [DATE] in [GEOGR…"
click at [764, 477] on textarea "Good Day. I met with [PERSON_NAME], who conducted a seminar on [DATE] in [GEOGR…" at bounding box center [750, 517] width 1105 height 118
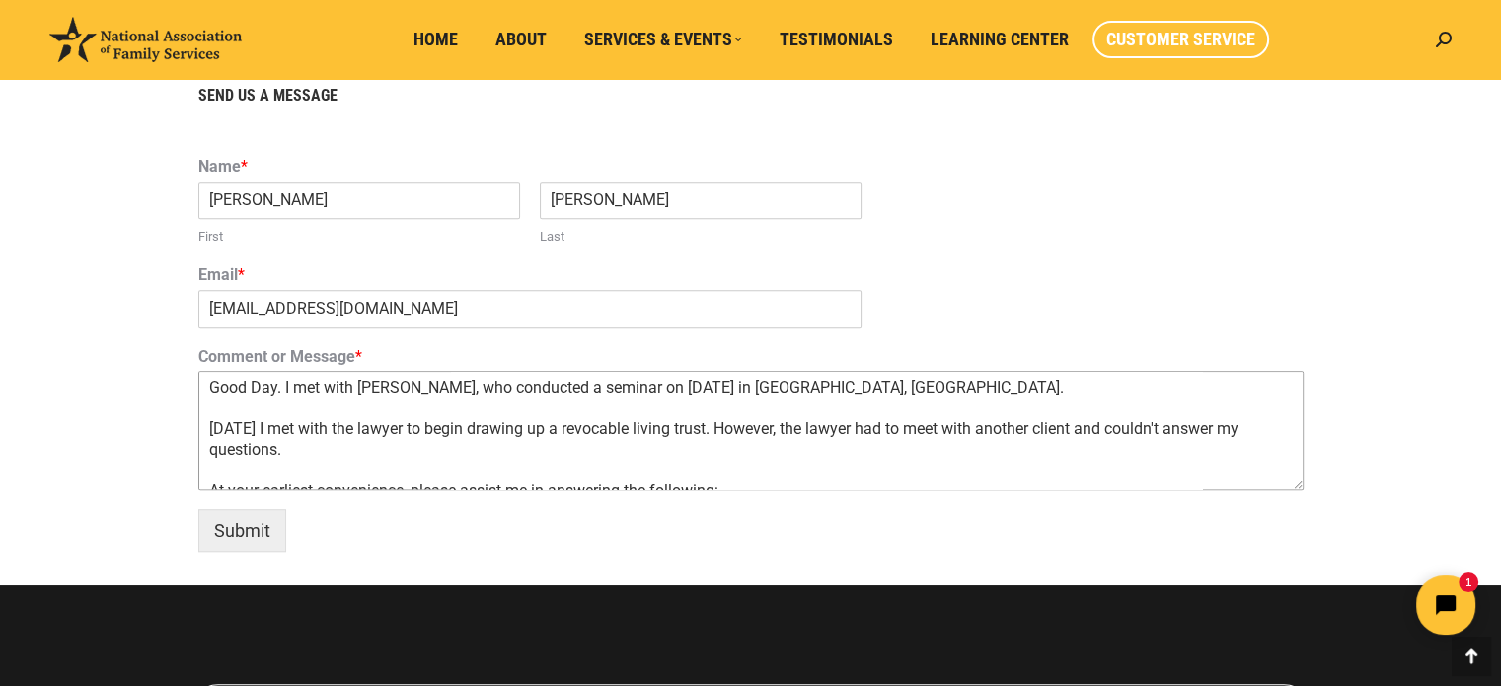
scroll to position [1283, 0]
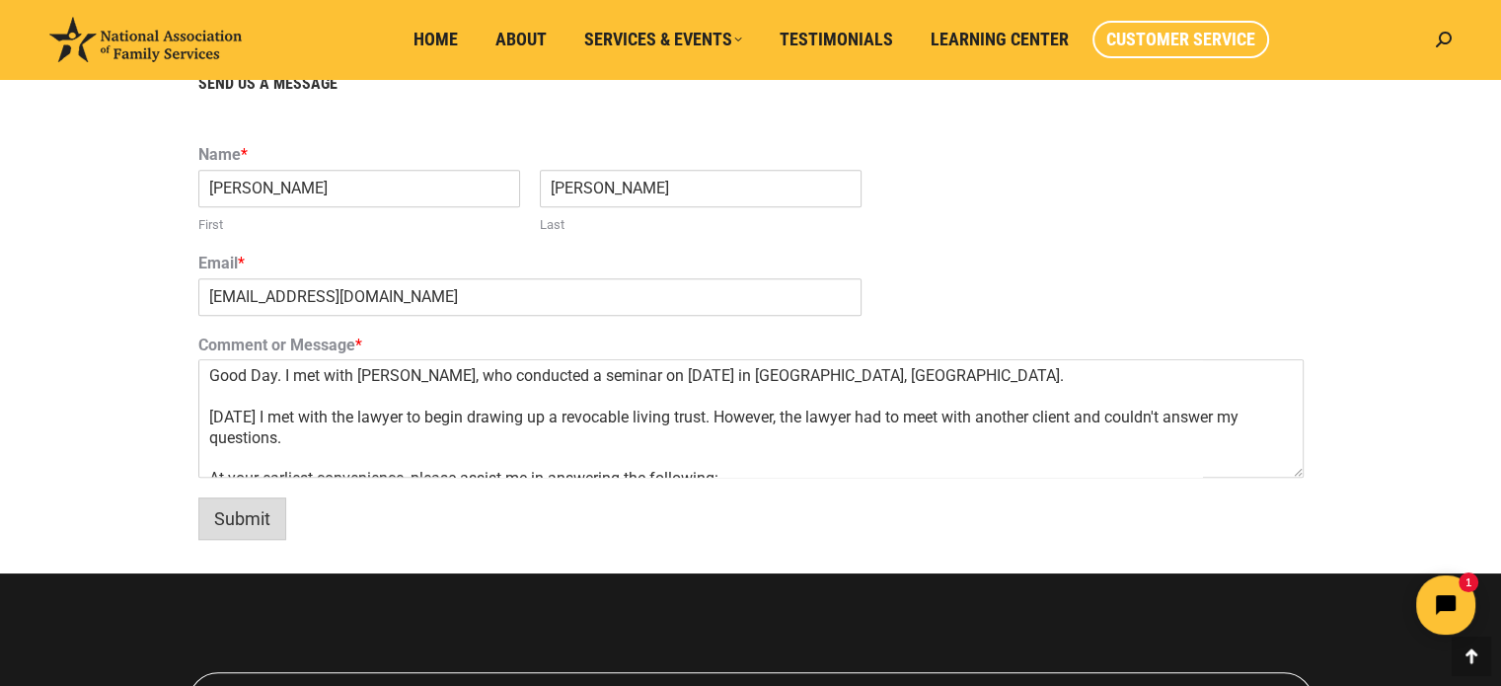
click at [268, 504] on button "Submit" at bounding box center [242, 518] width 88 height 42
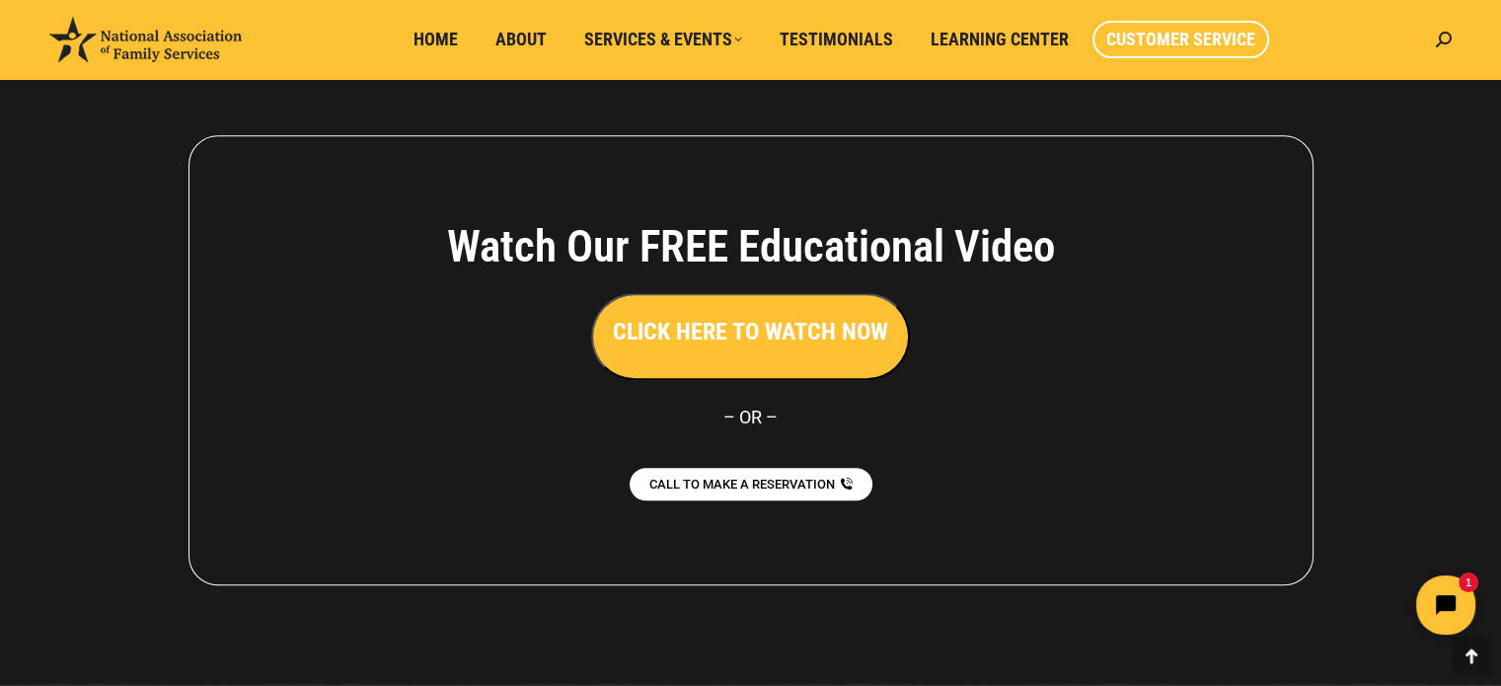
scroll to position [1516, 0]
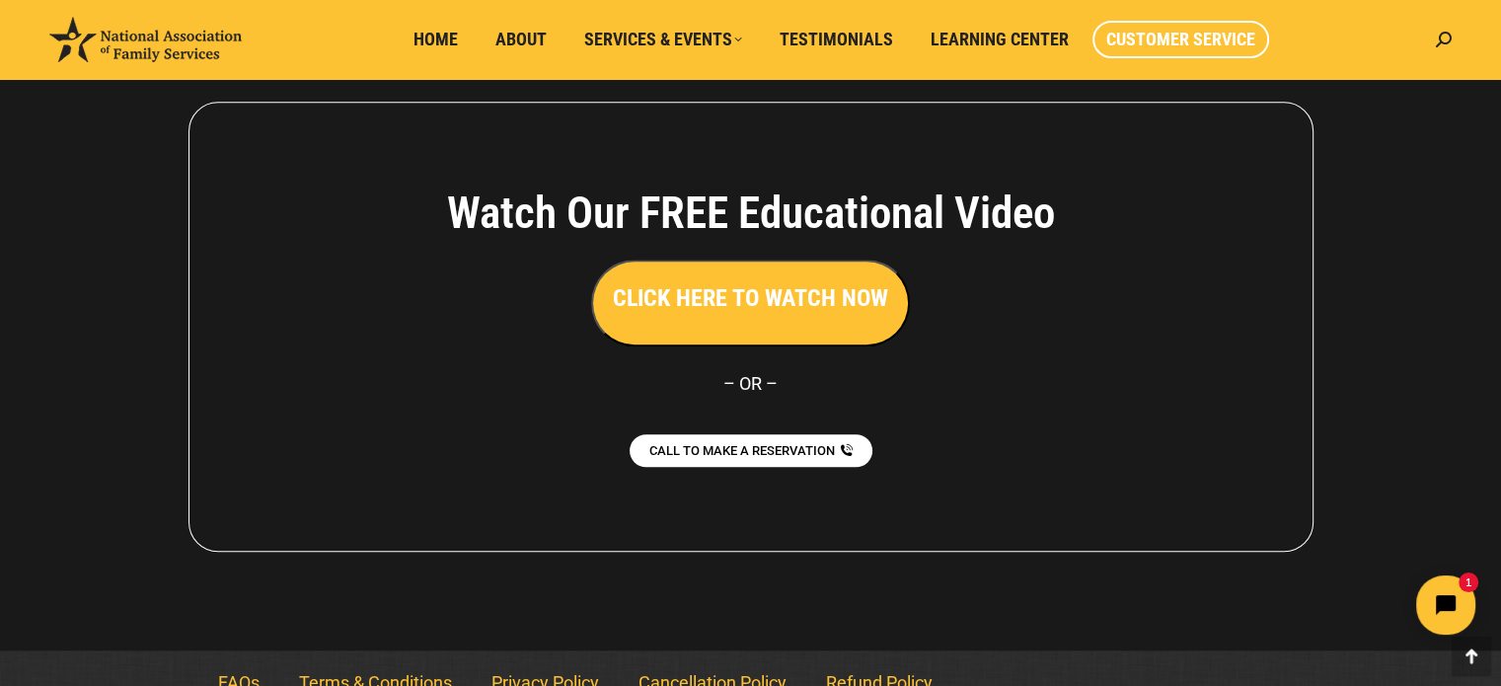
click at [738, 300] on h3 "CLICK HERE TO WATCH NOW" at bounding box center [750, 298] width 275 height 34
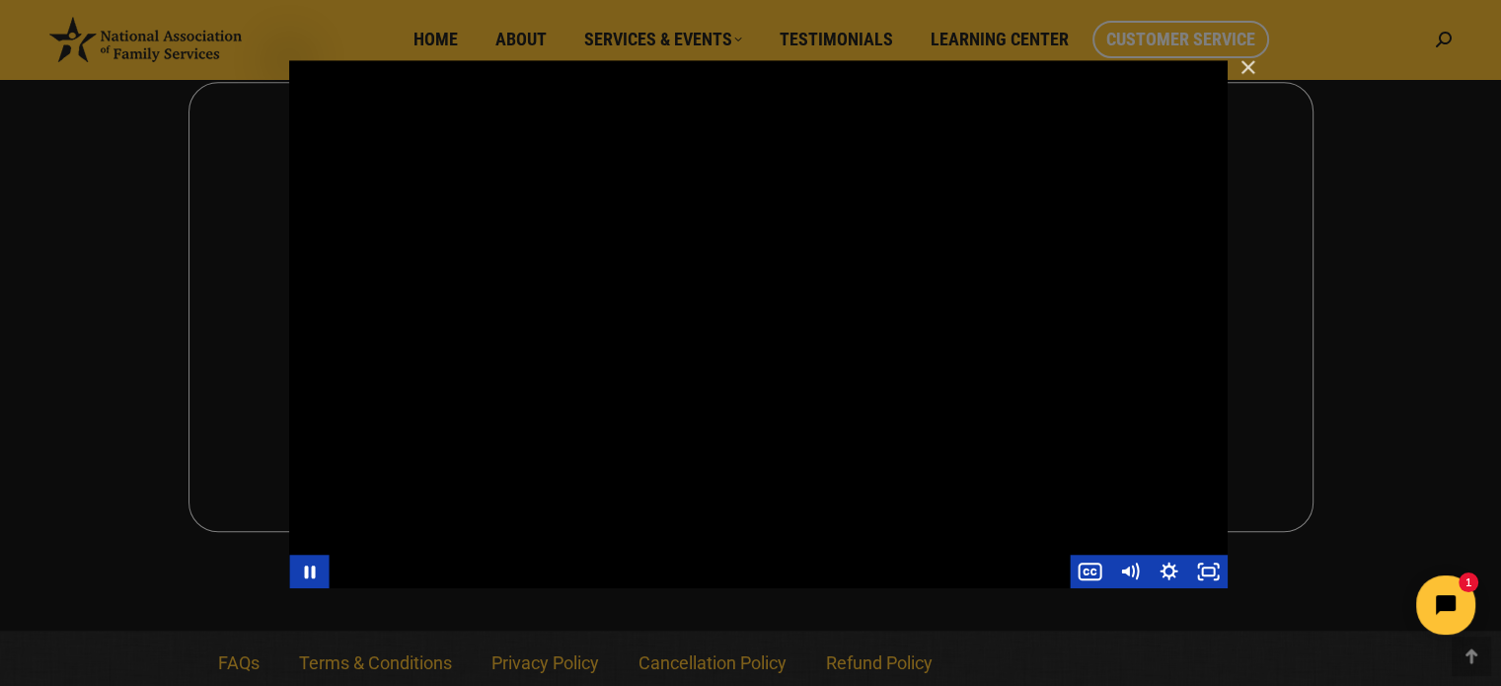
scroll to position [1544, 0]
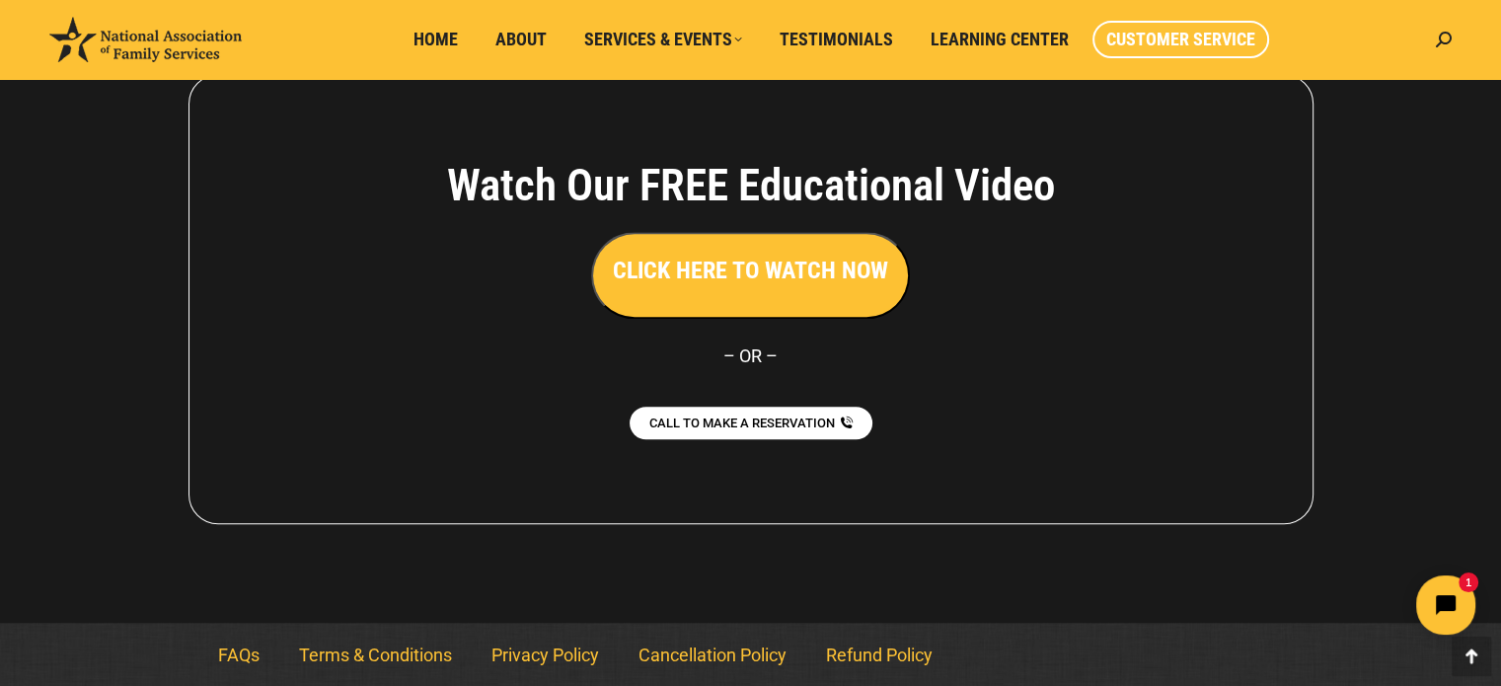
click at [612, 607] on div at bounding box center [750, 298] width 1501 height 647
click at [784, 290] on button "CLICK HERE TO WATCH NOW" at bounding box center [750, 275] width 319 height 87
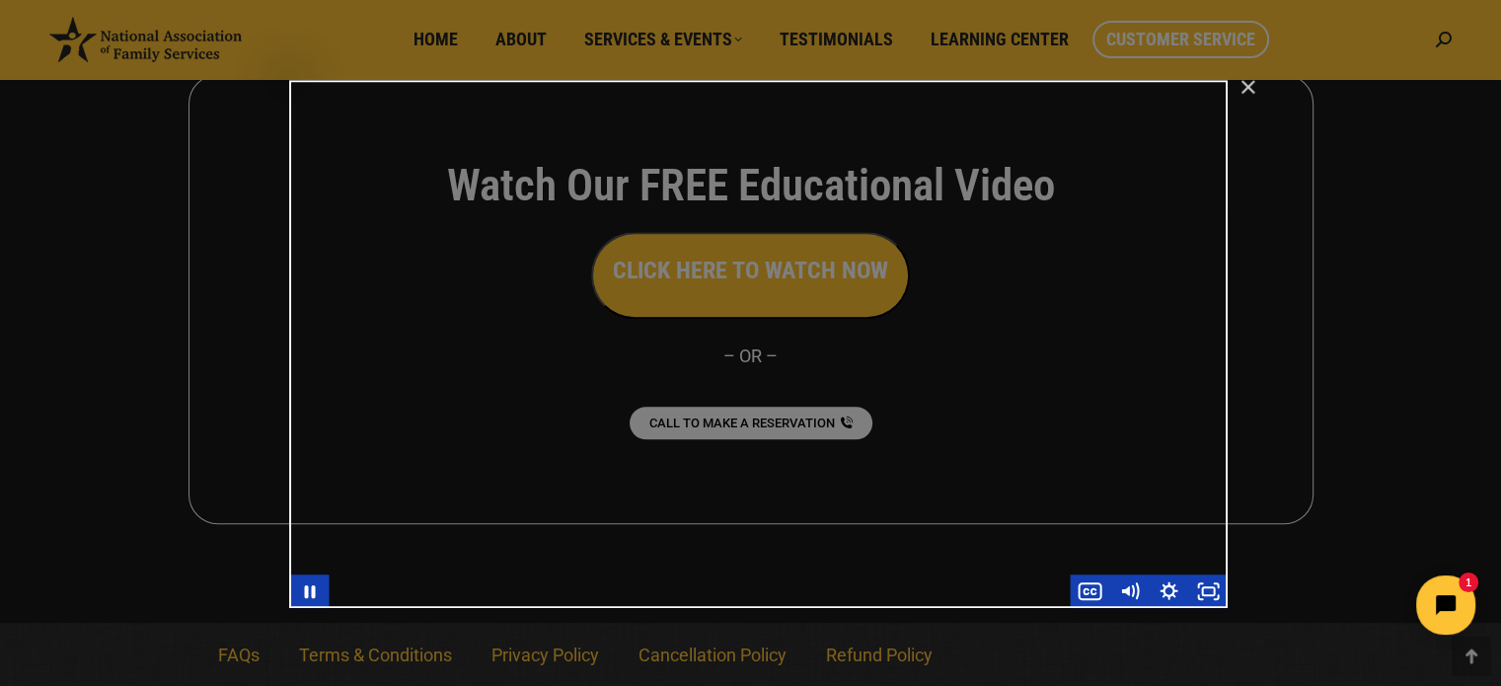
click at [694, 515] on div "Main Video - Full Webinar (Emma) Landon V1.4" at bounding box center [758, 344] width 939 height 528
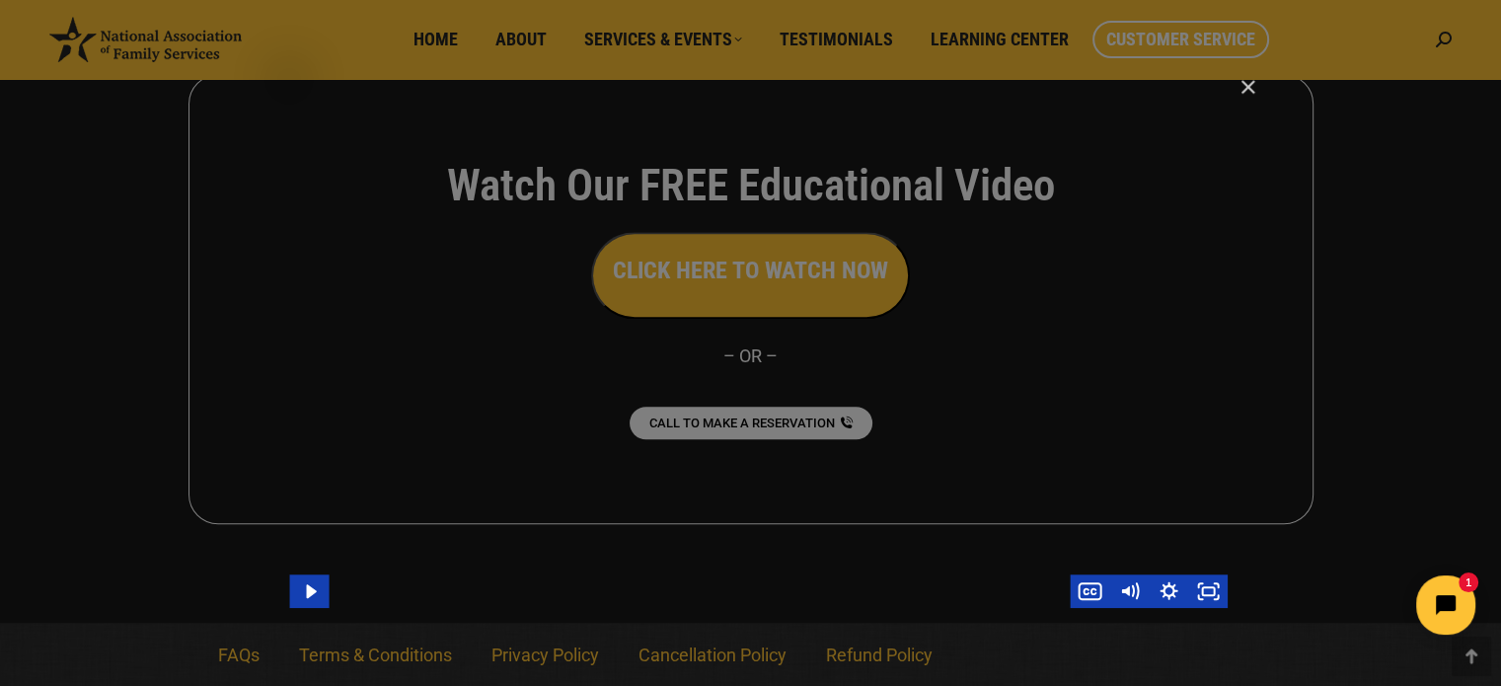
click at [668, 512] on div "Main Video - Full Webinar (Emma) Landon V1.4" at bounding box center [758, 344] width 939 height 528
click at [703, 582] on div "Main Video - Full Webinar (Emma) Landon V1.4" at bounding box center [699, 591] width 741 height 34
click at [700, 602] on div "Main Video - Full Webinar (Emma) Landon V1.4" at bounding box center [699, 591] width 741 height 34
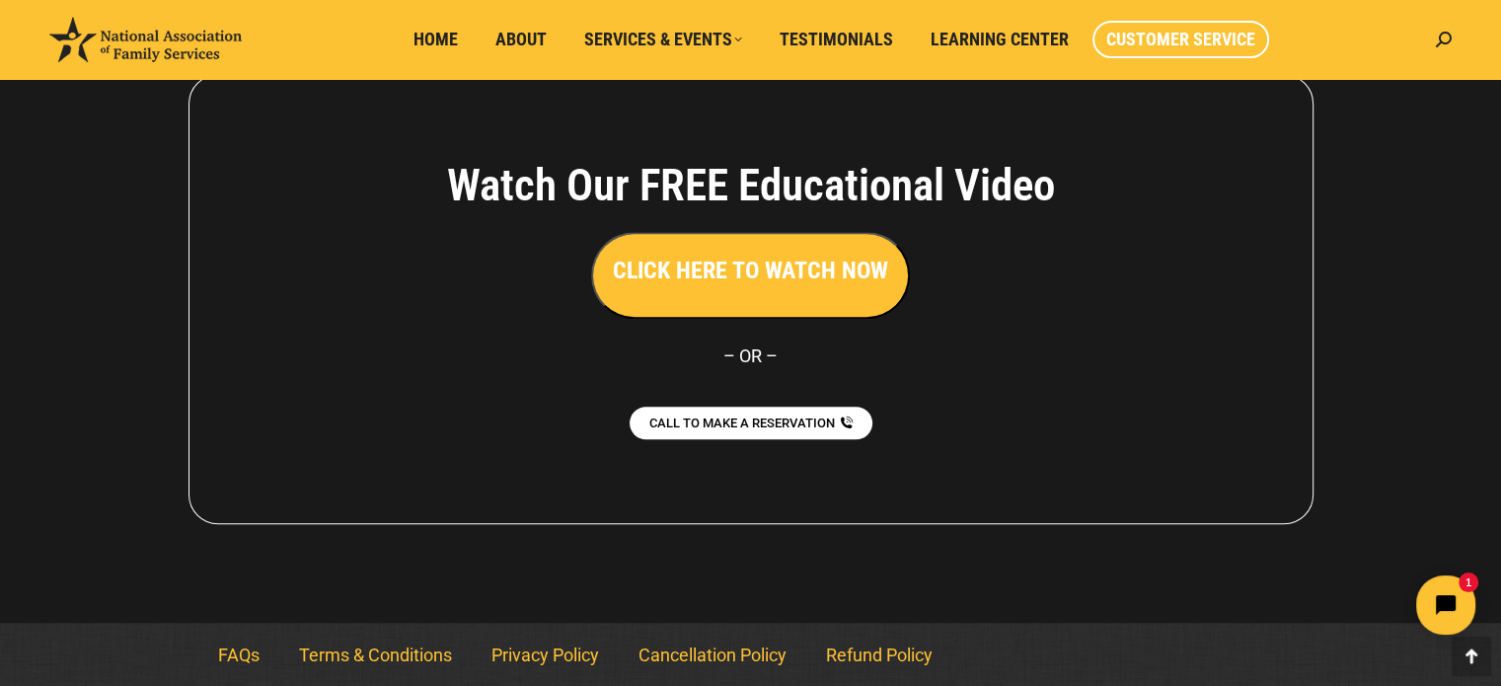
click at [830, 512] on div "Watch Our FREE Educational Video CLICK HERE TO WATCH NOW – [GEOGRAPHIC_DATA] – …" at bounding box center [751, 299] width 1125 height 450
click at [805, 277] on h3 "CLICK HERE TO WATCH NOW" at bounding box center [750, 271] width 275 height 34
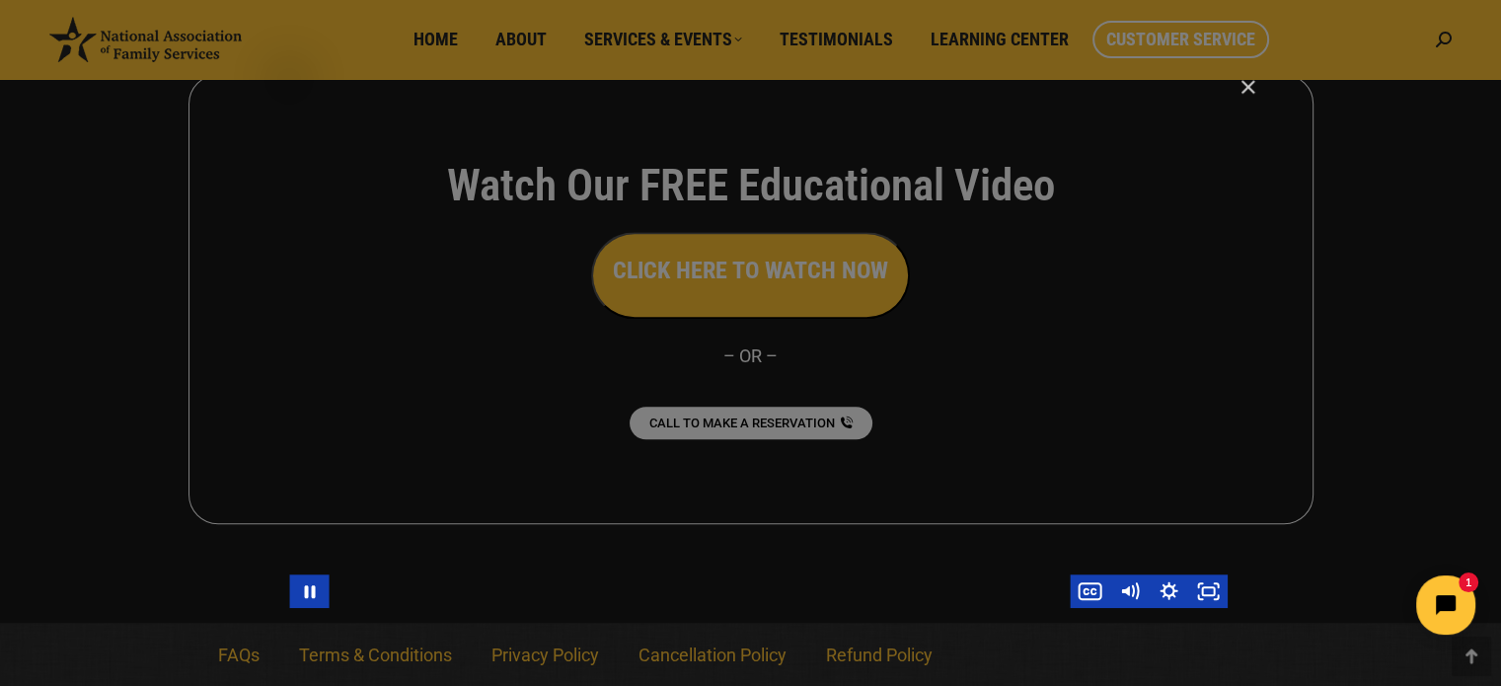
click at [772, 507] on div "Main Video - Full Webinar (Emma) Landon V1.4" at bounding box center [758, 344] width 939 height 528
click at [303, 583] on icon "Play Video" at bounding box center [310, 590] width 47 height 40
click at [633, 593] on div "Main Video - Full Webinar (Emma) Landon V1.4" at bounding box center [699, 591] width 741 height 34
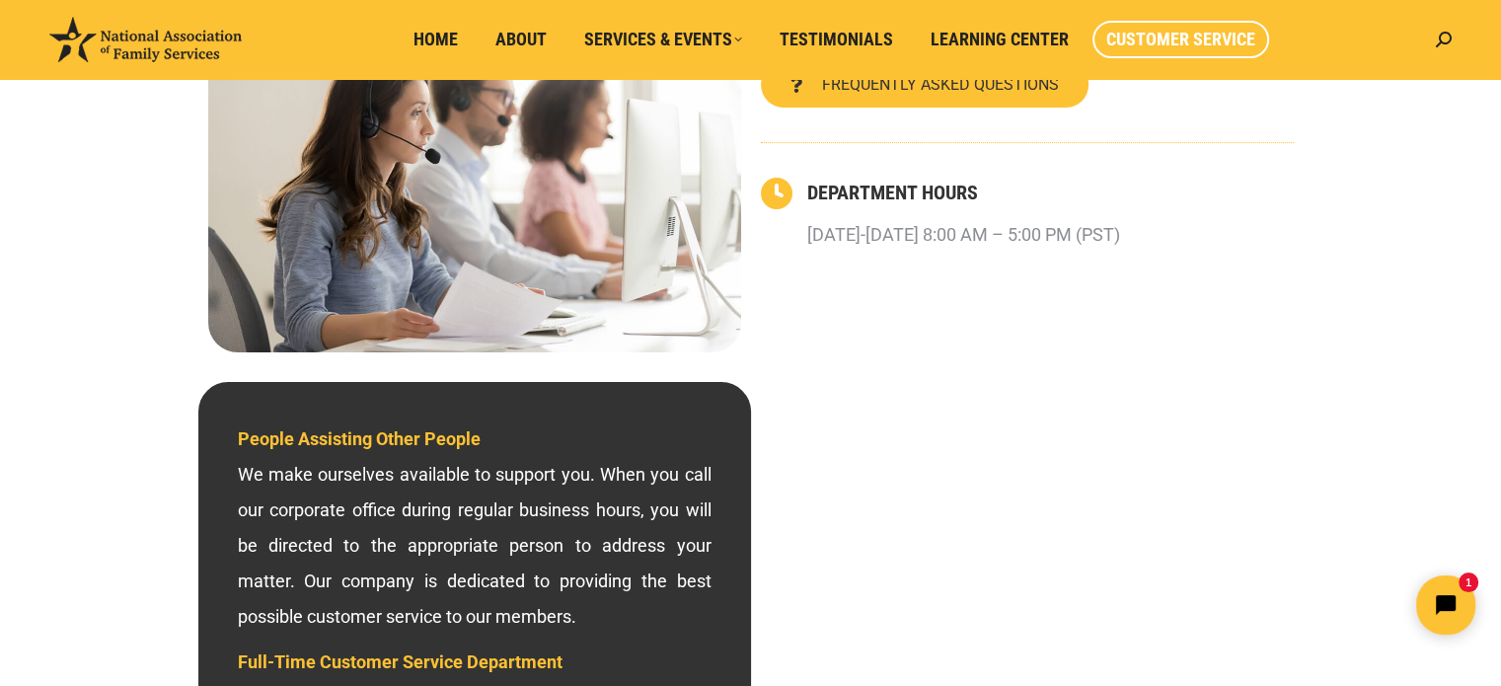
scroll to position [261, 0]
